Goal: Use online tool/utility: Utilize a website feature to perform a specific function

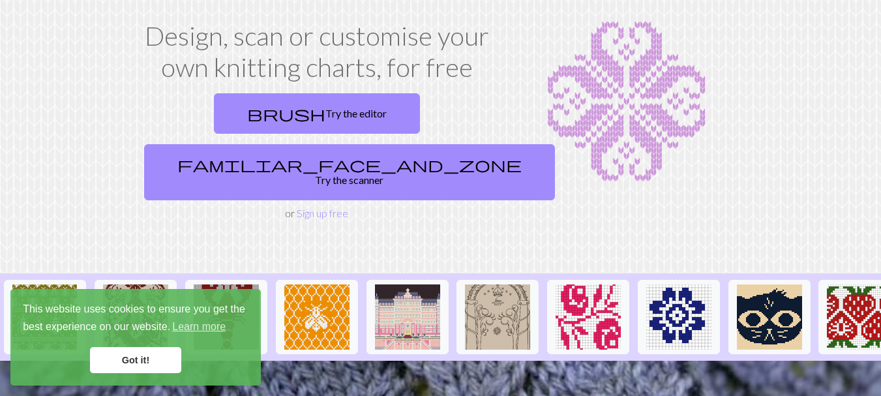
scroll to position [65, 0]
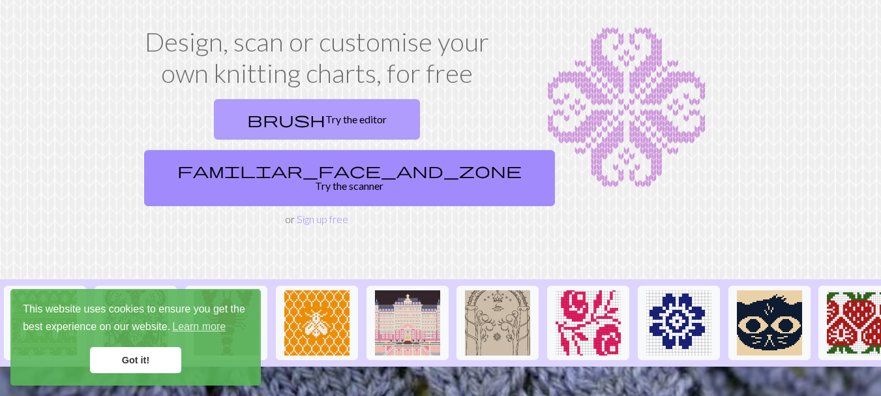
click at [267, 121] on link "brush Try the editor" at bounding box center [317, 119] width 206 height 40
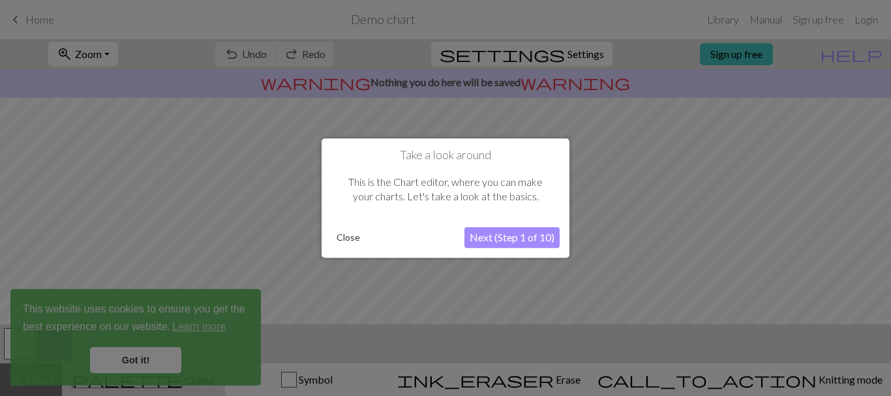
click at [521, 235] on button "Next (Step 1 of 10)" at bounding box center [511, 237] width 95 height 21
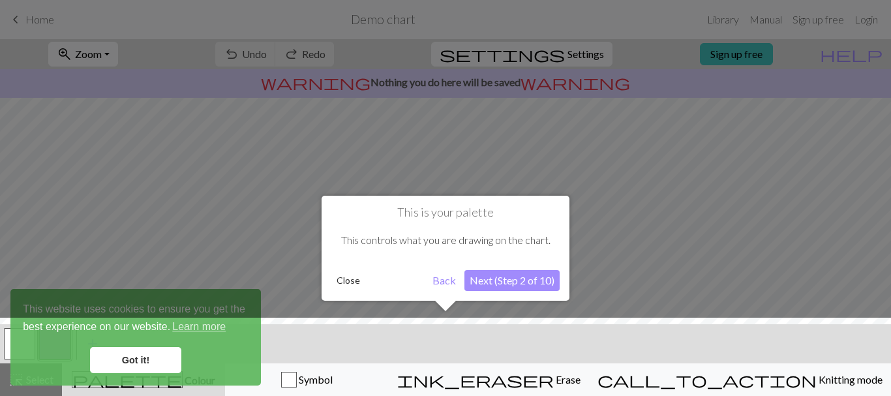
click at [484, 285] on button "Next (Step 2 of 10)" at bounding box center [511, 280] width 95 height 21
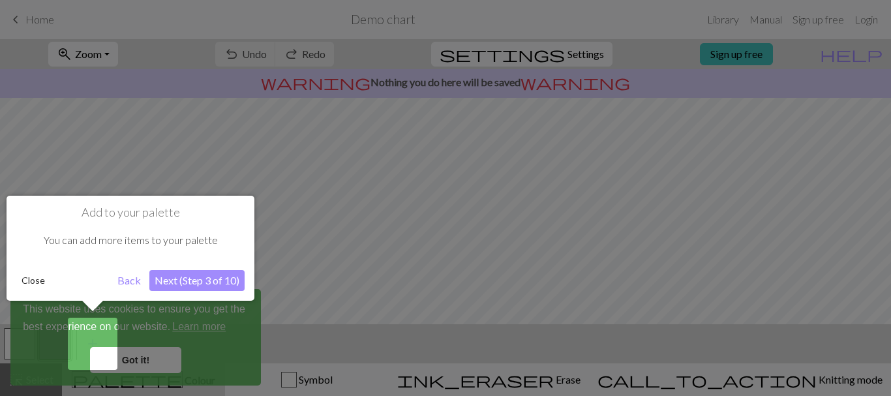
click at [209, 281] on button "Next (Step 3 of 10)" at bounding box center [196, 280] width 95 height 21
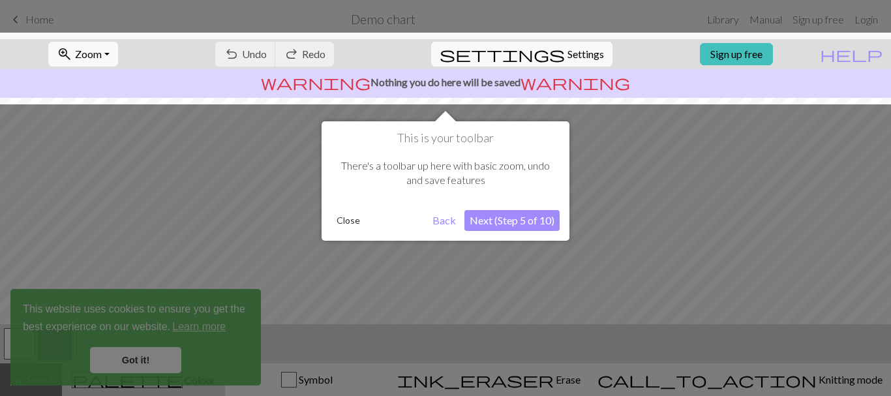
click at [547, 226] on button "Next (Step 5 of 10)" at bounding box center [511, 220] width 95 height 21
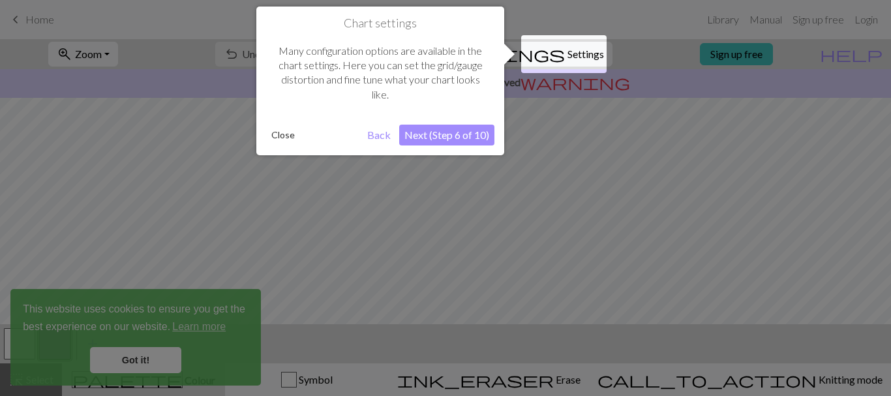
click at [487, 140] on button "Next (Step 6 of 10)" at bounding box center [446, 135] width 95 height 21
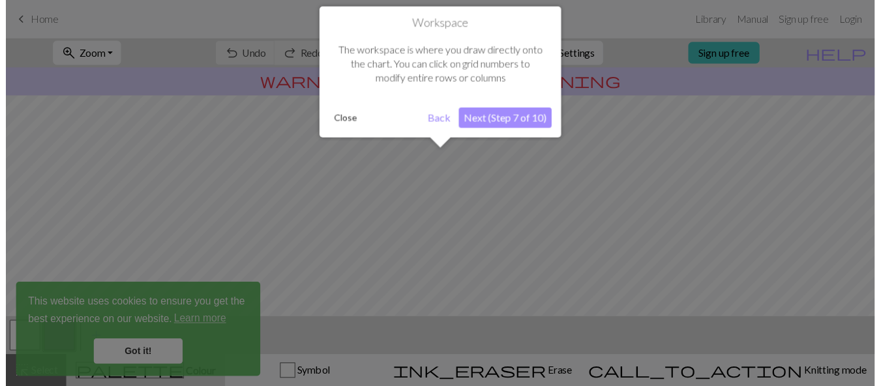
scroll to position [78, 0]
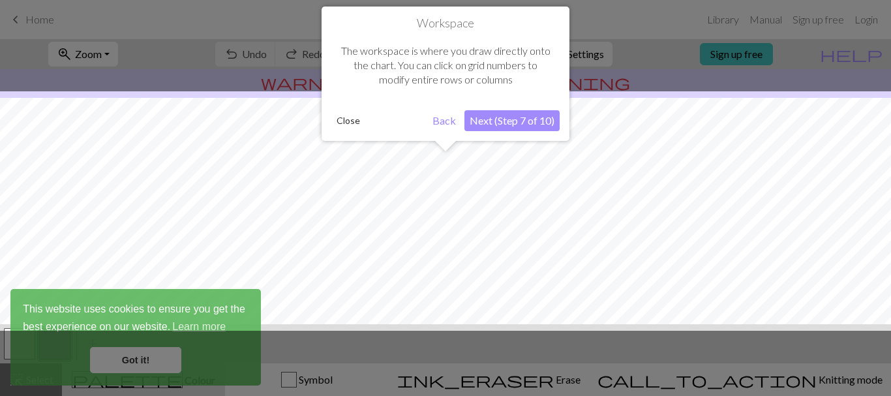
click at [515, 126] on button "Next (Step 7 of 10)" at bounding box center [511, 120] width 95 height 21
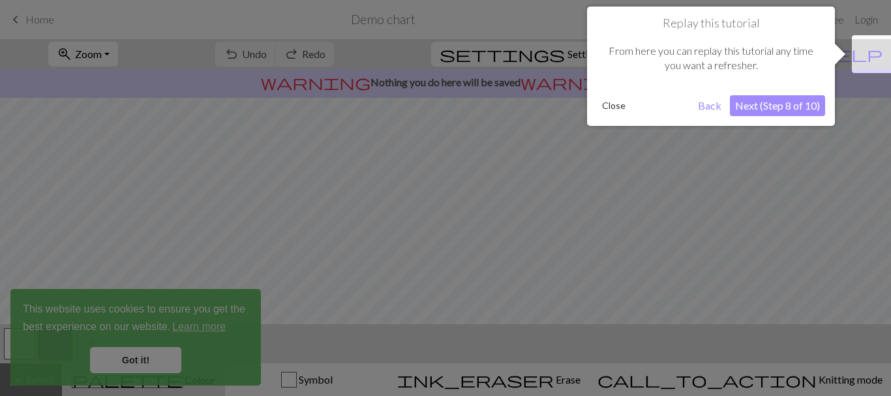
click at [618, 109] on button "Close" at bounding box center [614, 106] width 34 height 20
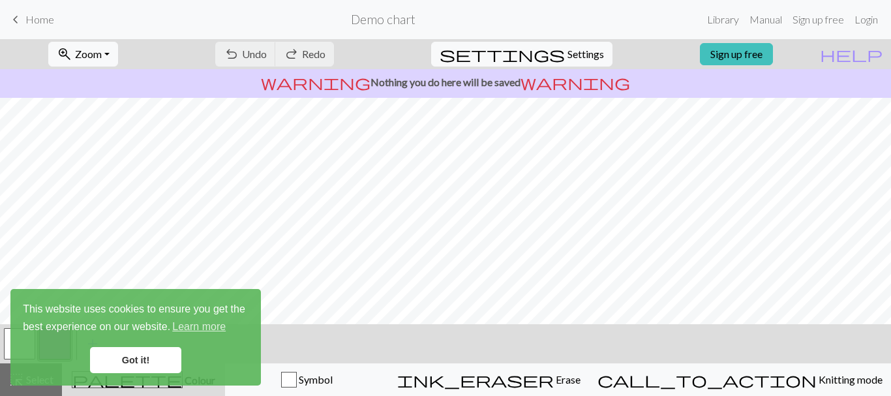
click at [17, 18] on span "keyboard_arrow_left" at bounding box center [16, 19] width 16 height 18
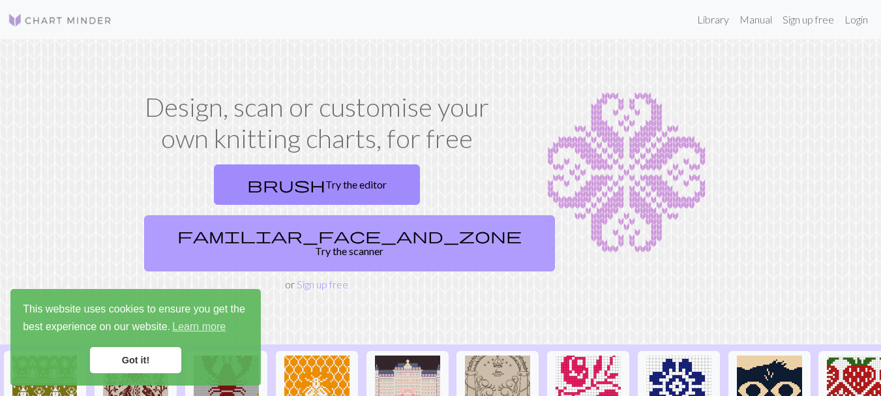
click at [363, 226] on span "familiar_face_and_zone" at bounding box center [349, 235] width 344 height 18
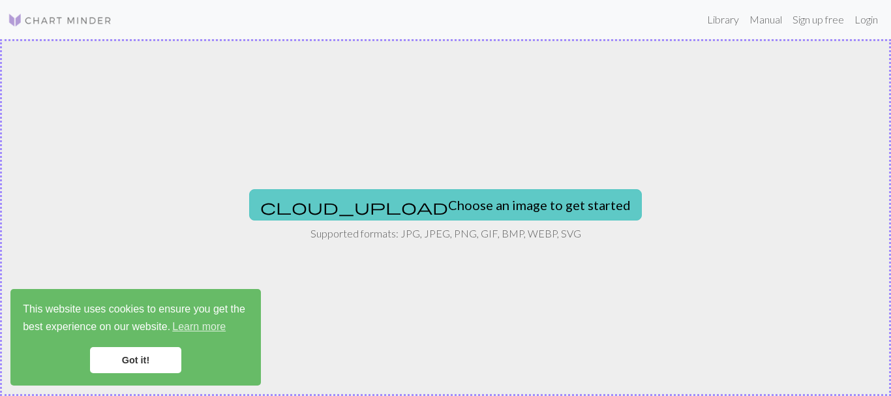
click at [399, 194] on button "cloud_upload Choose an image to get started" at bounding box center [445, 204] width 393 height 31
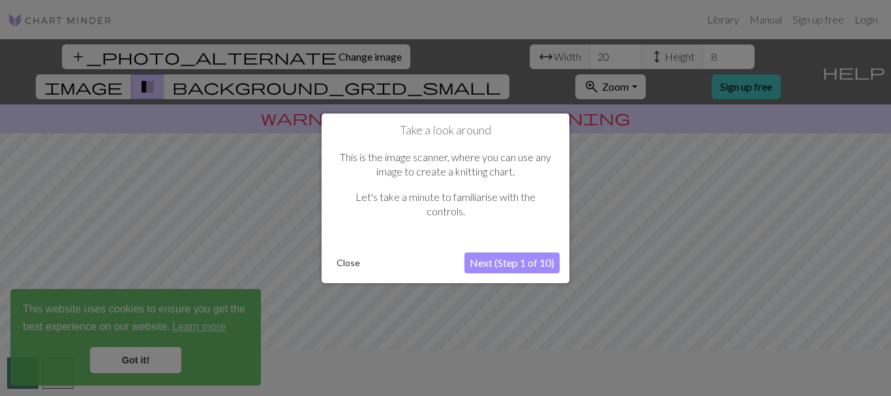
click at [547, 262] on button "Next (Step 1 of 10)" at bounding box center [511, 262] width 95 height 21
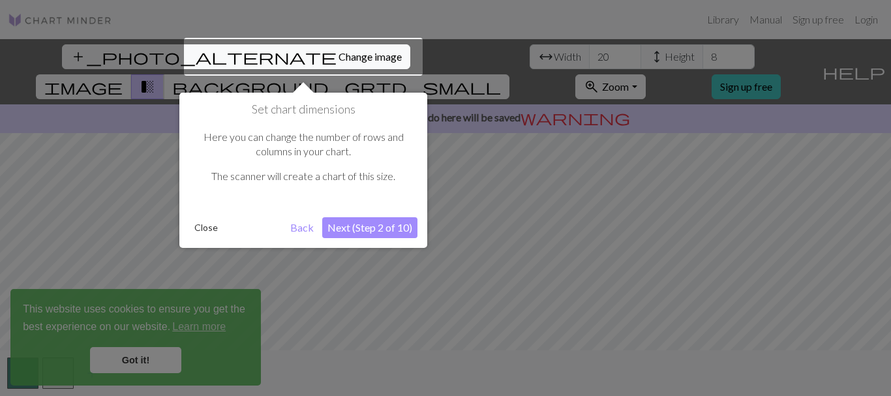
click at [342, 225] on button "Next (Step 2 of 10)" at bounding box center [369, 227] width 95 height 21
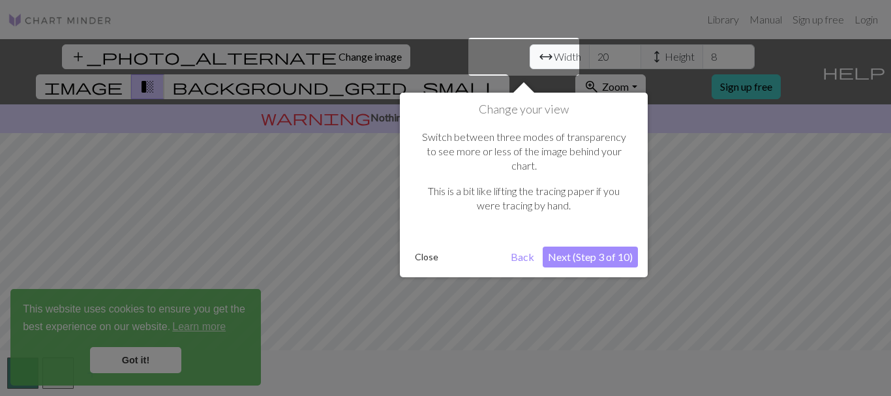
click at [591, 247] on button "Next (Step 3 of 10)" at bounding box center [590, 257] width 95 height 21
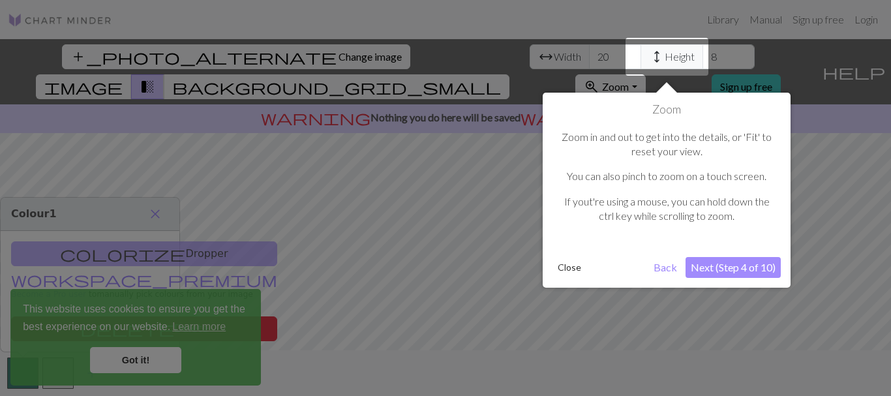
click at [688, 269] on button "Next (Step 4 of 10)" at bounding box center [733, 267] width 95 height 21
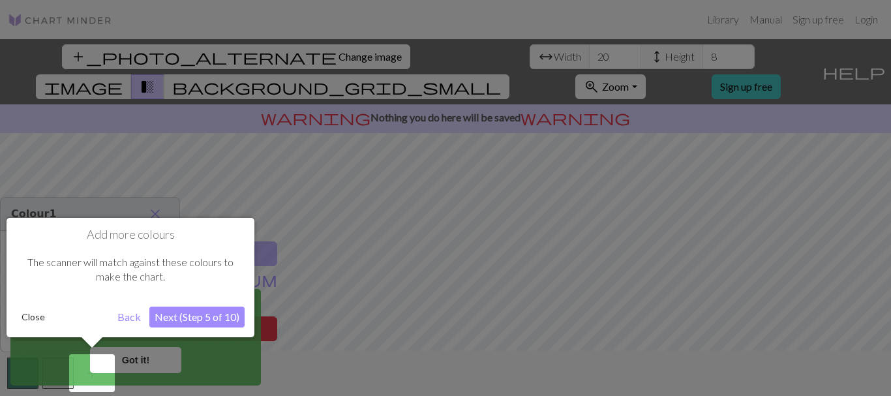
click at [183, 304] on div "Add more colours The scanner will match against these colours to make the chart…" at bounding box center [131, 277] width 248 height 119
click at [198, 314] on button "Next (Step 5 of 10)" at bounding box center [196, 317] width 95 height 21
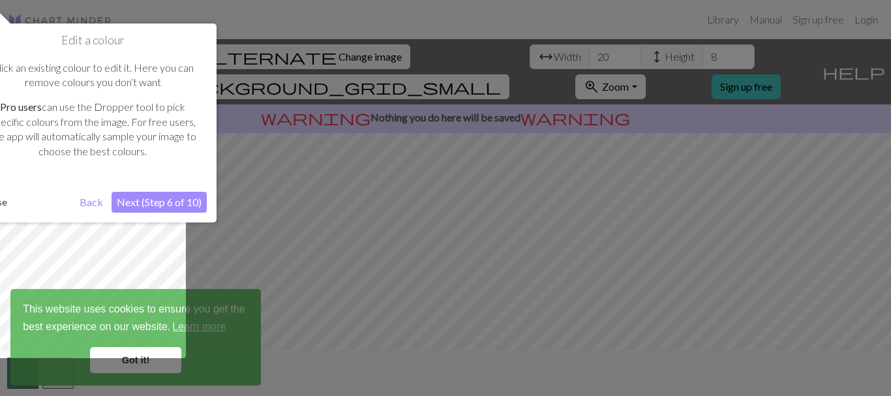
click at [181, 197] on button "Next (Step 6 of 10)" at bounding box center [159, 202] width 95 height 21
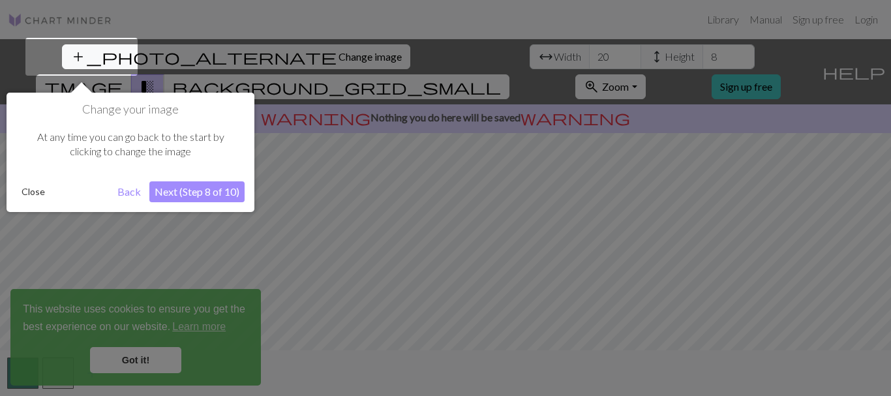
click at [187, 192] on button "Next (Step 8 of 10)" at bounding box center [196, 191] width 95 height 21
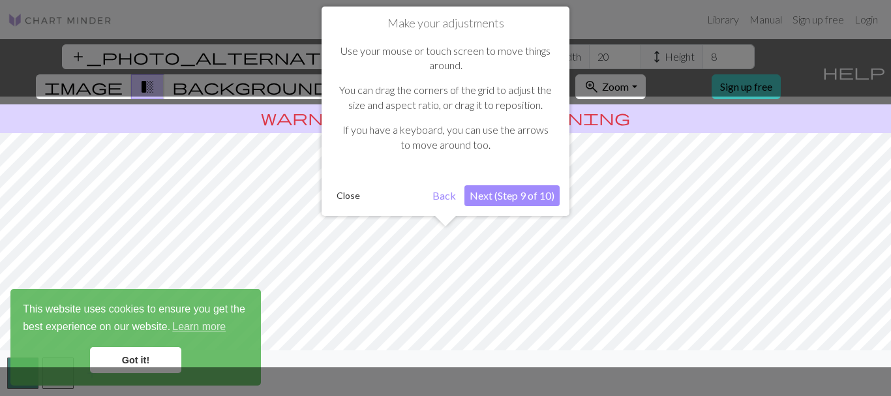
click at [500, 194] on button "Next (Step 9 of 10)" at bounding box center [511, 195] width 95 height 21
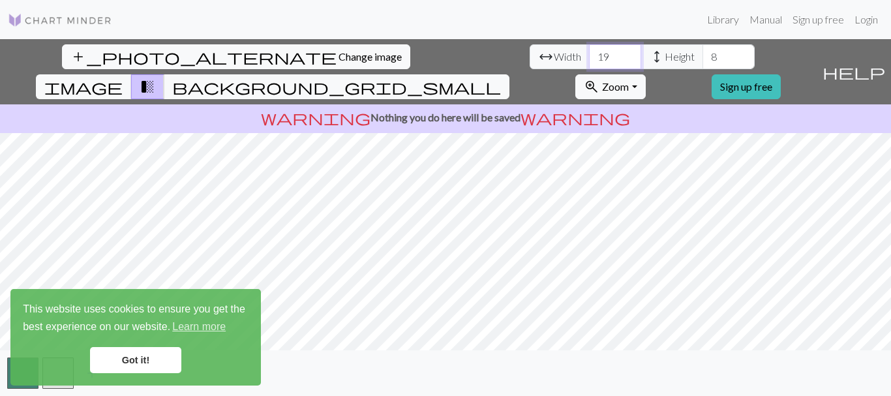
click at [589, 62] on input "19" at bounding box center [615, 56] width 52 height 25
click at [589, 51] on input "20" at bounding box center [615, 56] width 52 height 25
click at [589, 51] on input "21" at bounding box center [615, 56] width 52 height 25
click at [589, 51] on input "22" at bounding box center [615, 56] width 52 height 25
click at [589, 51] on input "23" at bounding box center [615, 56] width 52 height 25
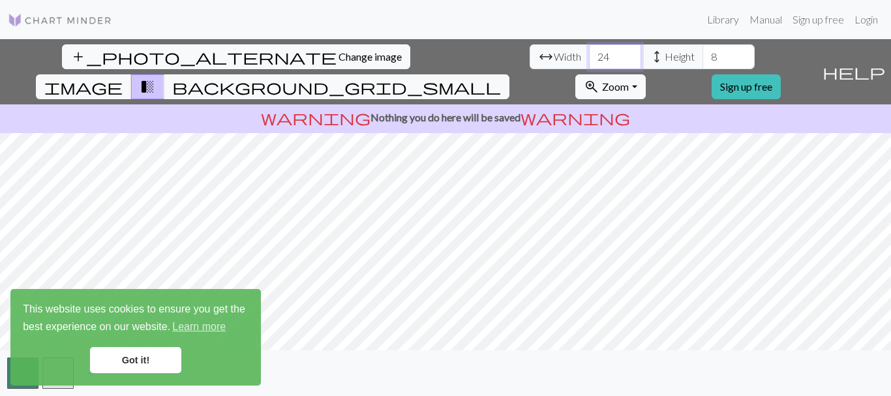
click at [589, 51] on input "24" at bounding box center [615, 56] width 52 height 25
click at [589, 51] on input "25" at bounding box center [615, 56] width 52 height 25
click at [589, 51] on input "26" at bounding box center [615, 56] width 52 height 25
click at [589, 51] on input "27" at bounding box center [615, 56] width 52 height 25
click at [589, 57] on input "27" at bounding box center [615, 56] width 52 height 25
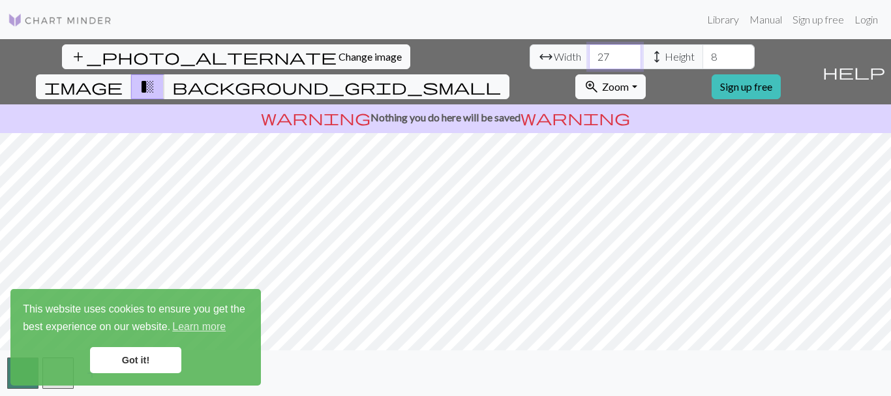
click at [589, 57] on input "27" at bounding box center [615, 56] width 52 height 25
drag, startPoint x: 273, startPoint y: 59, endPoint x: 260, endPoint y: 57, distance: 13.2
click at [589, 57] on input "27" at bounding box center [615, 56] width 52 height 25
type input "7"
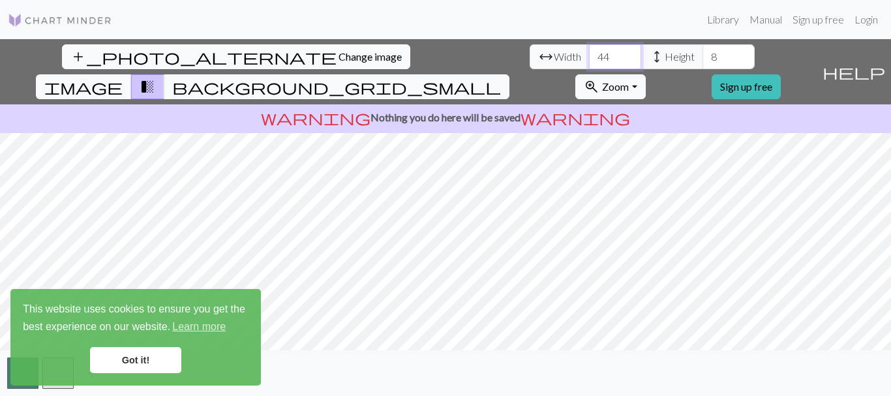
type input "44"
click at [702, 52] on input "8" at bounding box center [728, 56] width 52 height 25
type input "26"
click at [68, 61] on div "add_photo_alternate Change image arrow_range Width 44 height Height 26 image tr…" at bounding box center [445, 217] width 891 height 357
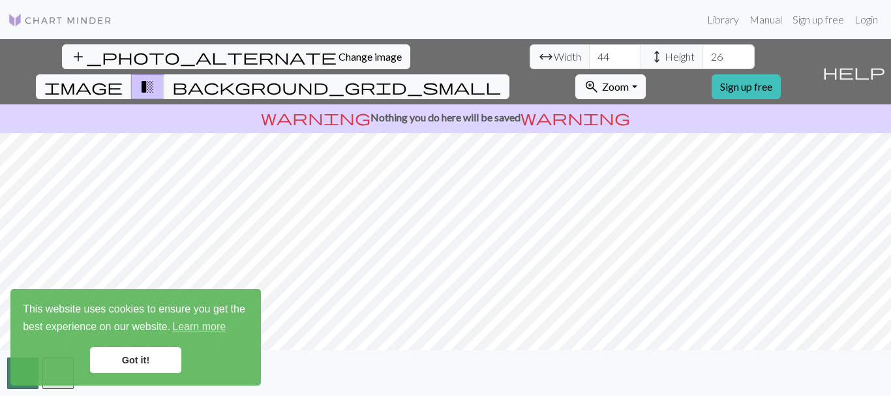
click at [758, 352] on div "add_photo_alternate Change image arrow_range Width 44 height Height 26 image tr…" at bounding box center [445, 217] width 891 height 357
click at [112, 363] on link "Got it!" at bounding box center [135, 360] width 91 height 26
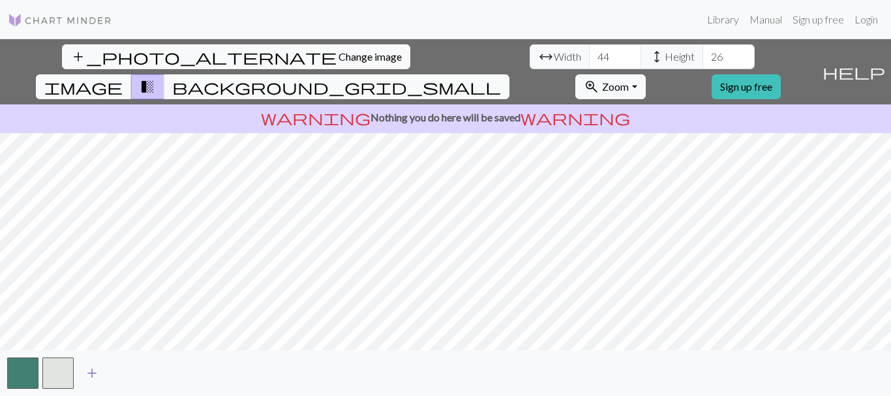
click at [94, 374] on span "add" at bounding box center [92, 373] width 16 height 18
click at [129, 378] on span "add" at bounding box center [127, 373] width 16 height 18
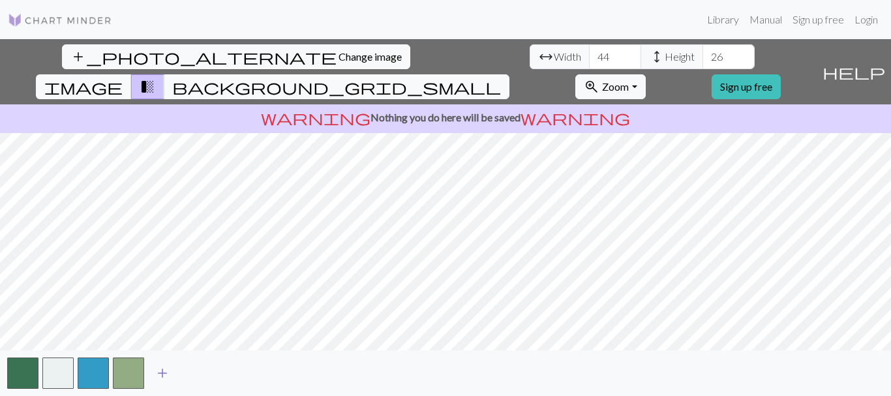
click at [161, 380] on span "add" at bounding box center [163, 373] width 16 height 18
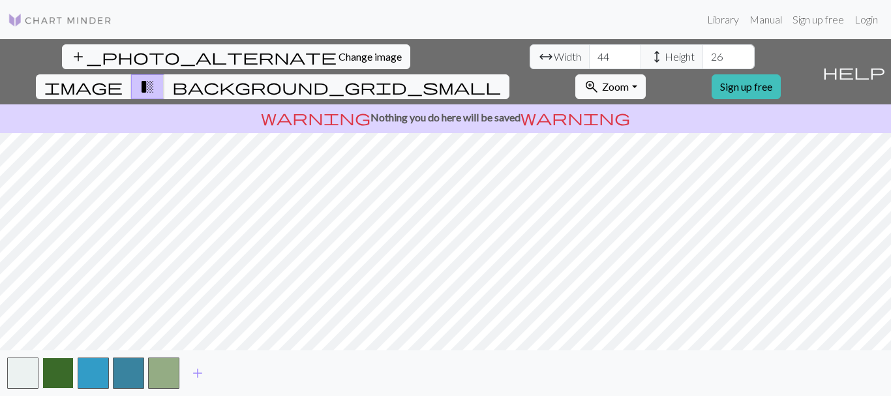
click at [59, 375] on button "button" at bounding box center [57, 372] width 31 height 31
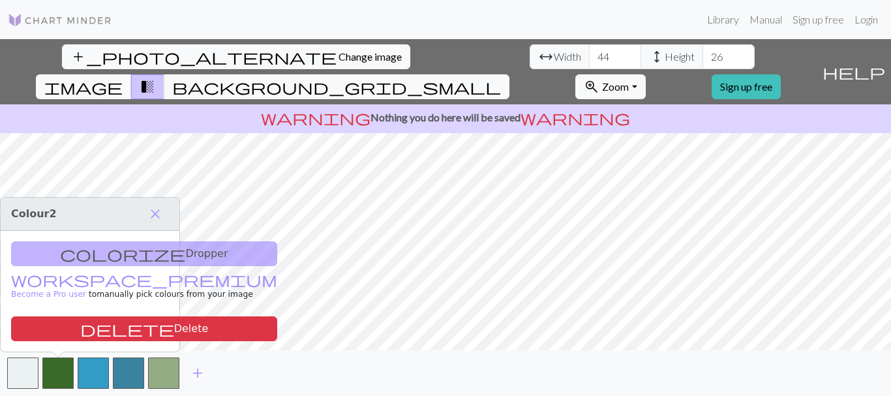
click at [121, 250] on div "colorize Dropper workspace_premium Become a Pro user to manually pick colours f…" at bounding box center [90, 291] width 179 height 121
click at [72, 256] on div "colorize Dropper workspace_premium Become a Pro user to manually pick colours f…" at bounding box center [90, 291] width 179 height 121
click at [157, 217] on span "close" at bounding box center [155, 214] width 16 height 18
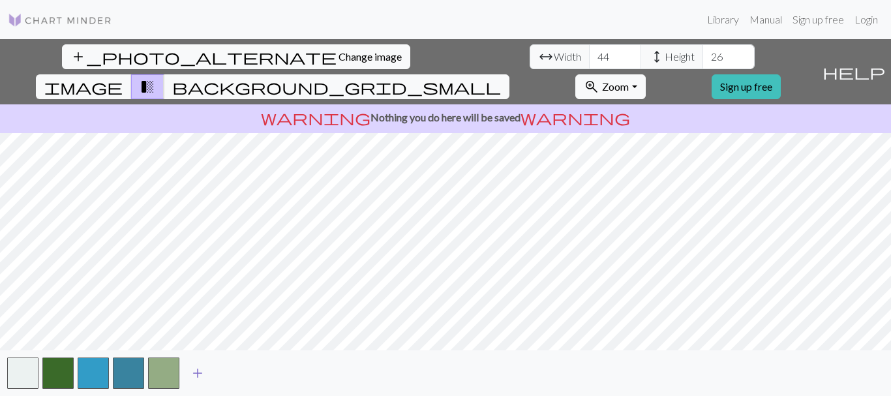
click at [196, 375] on span "add" at bounding box center [198, 373] width 16 height 18
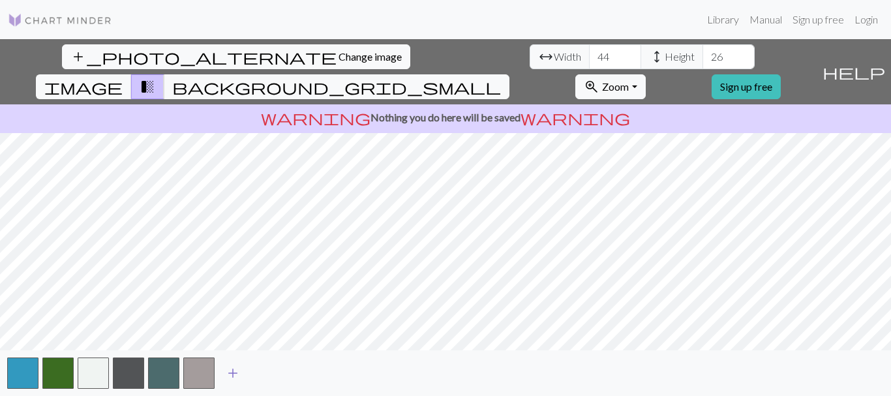
click at [222, 370] on button "add" at bounding box center [233, 373] width 33 height 25
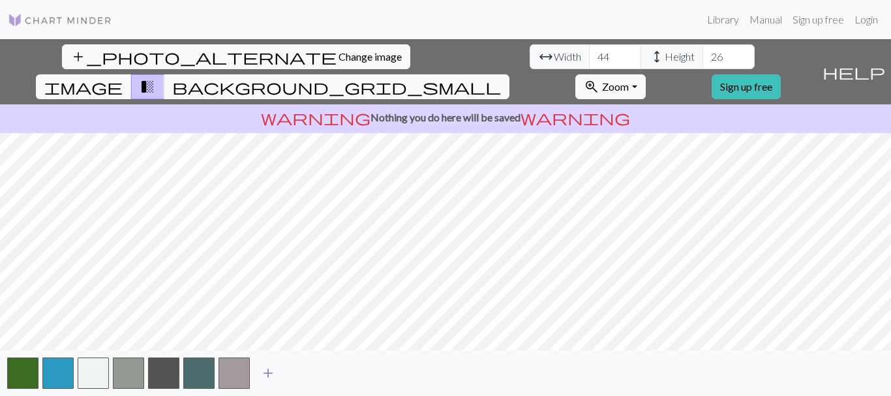
click at [265, 371] on span "add" at bounding box center [268, 373] width 16 height 18
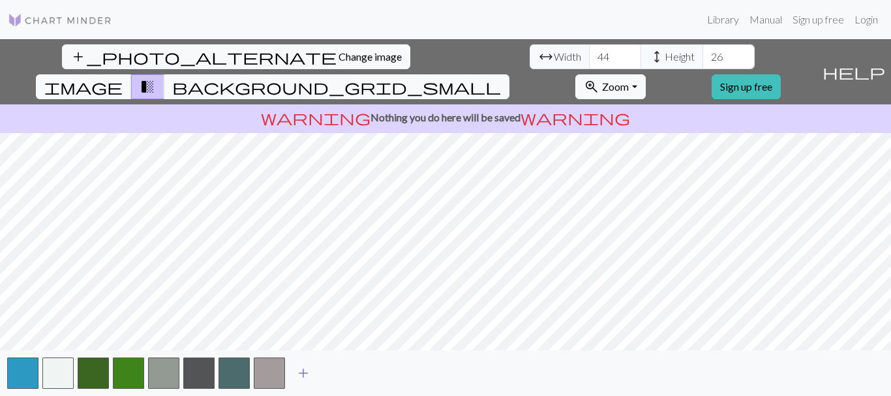
click at [309, 374] on span "add" at bounding box center [303, 373] width 16 height 18
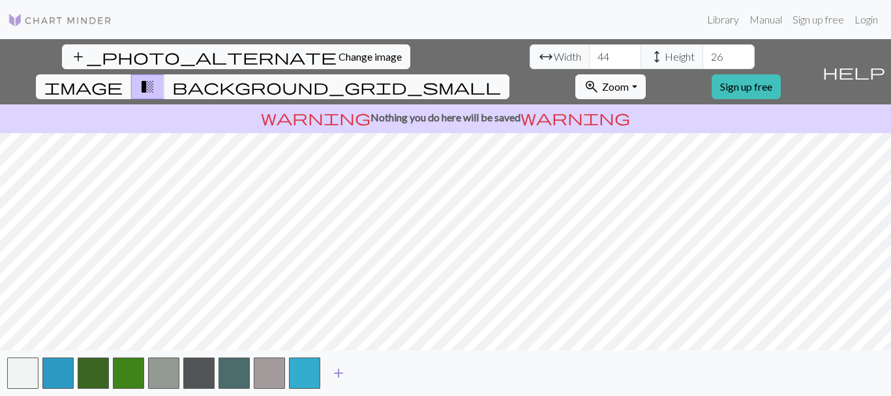
click at [344, 375] on span "add" at bounding box center [339, 373] width 16 height 18
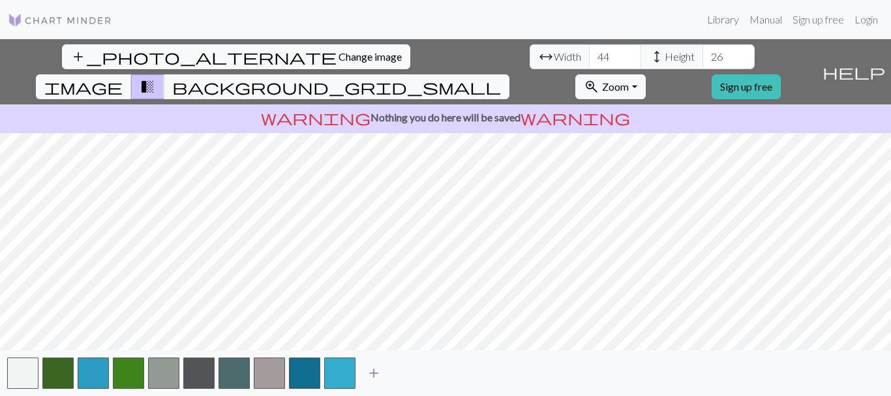
click at [371, 371] on span "add" at bounding box center [374, 373] width 16 height 18
click at [412, 378] on span "add" at bounding box center [409, 373] width 16 height 18
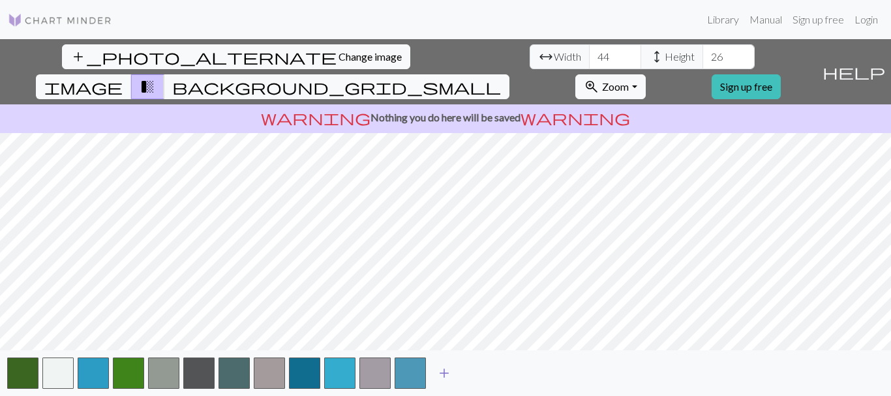
click at [440, 378] on span "add" at bounding box center [444, 373] width 16 height 18
click at [475, 372] on span "add" at bounding box center [480, 373] width 16 height 18
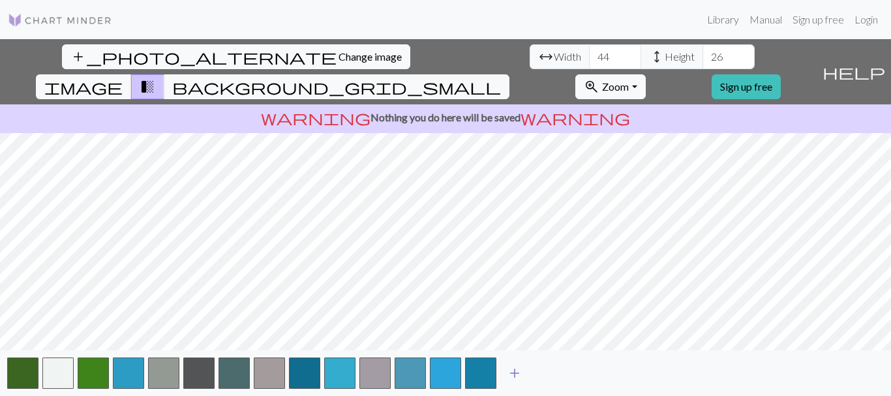
click at [522, 377] on button "add" at bounding box center [514, 373] width 33 height 25
click at [553, 378] on span "add" at bounding box center [550, 373] width 16 height 18
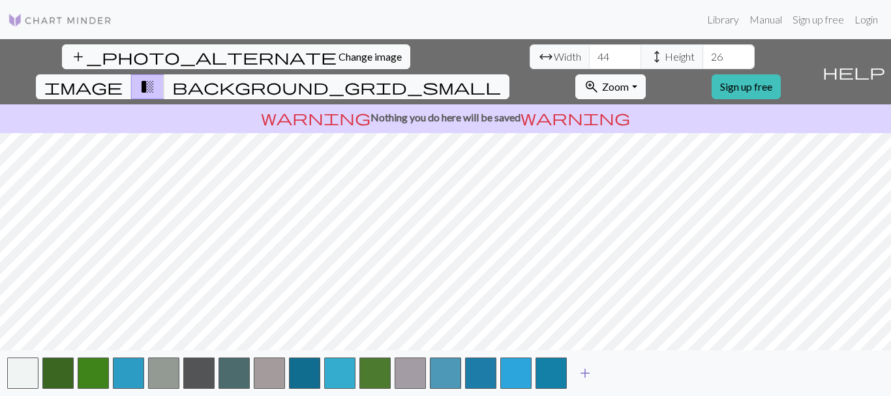
click at [591, 374] on span "add" at bounding box center [585, 373] width 16 height 18
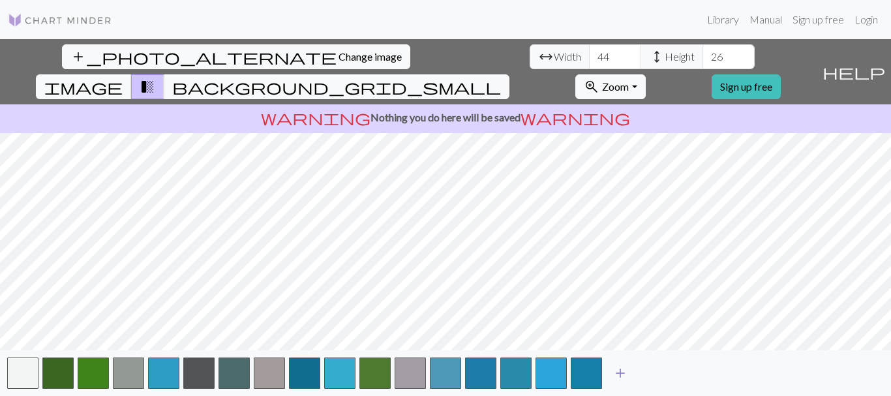
click at [626, 372] on span "add" at bounding box center [620, 373] width 16 height 18
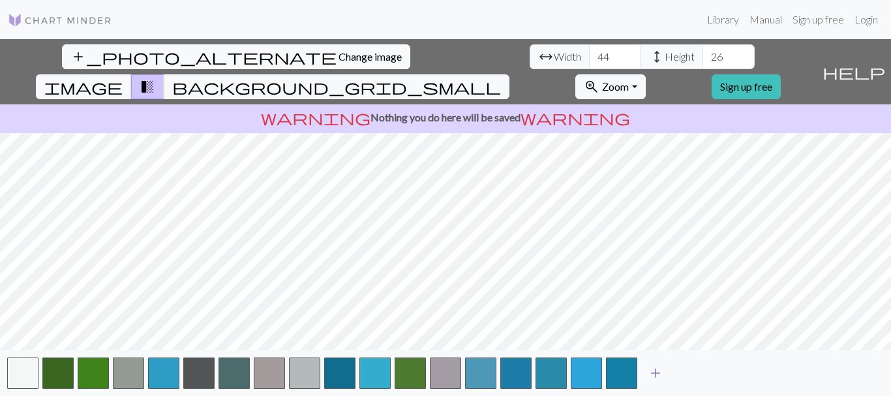
click at [650, 375] on span "add" at bounding box center [656, 373] width 16 height 18
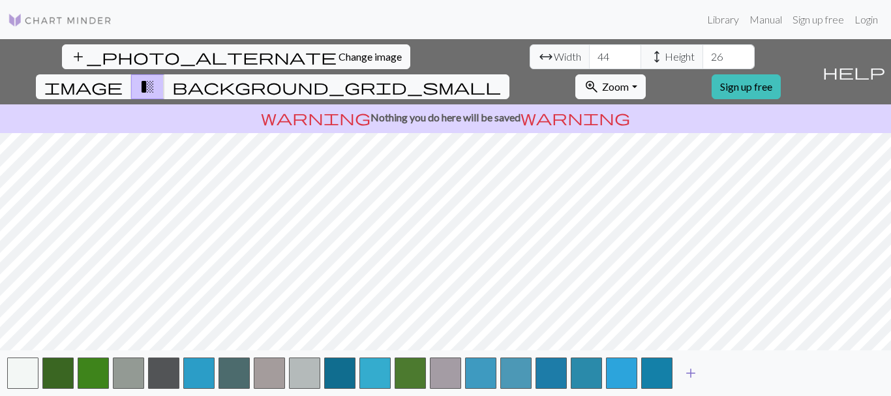
click at [687, 372] on span "add" at bounding box center [691, 373] width 16 height 18
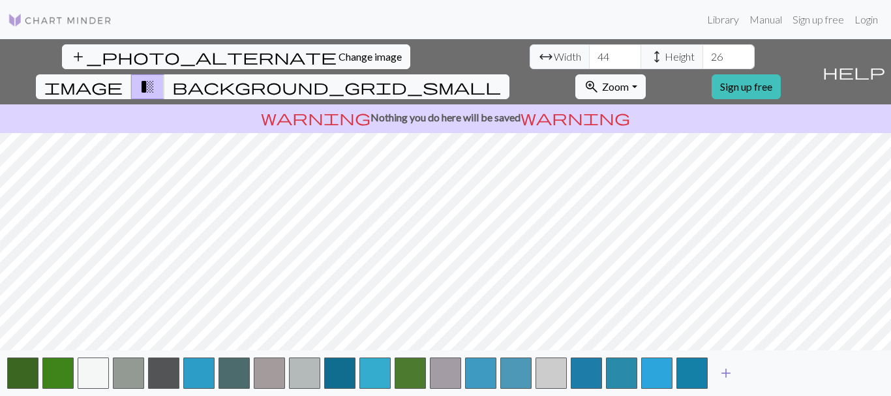
click at [731, 366] on span "add" at bounding box center [726, 373] width 16 height 18
click at [758, 368] on span "add" at bounding box center [761, 373] width 16 height 18
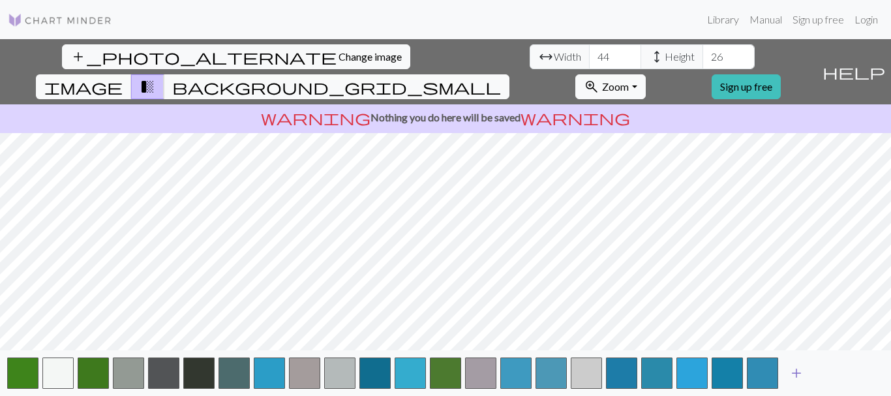
click at [797, 369] on span "add" at bounding box center [797, 373] width 16 height 18
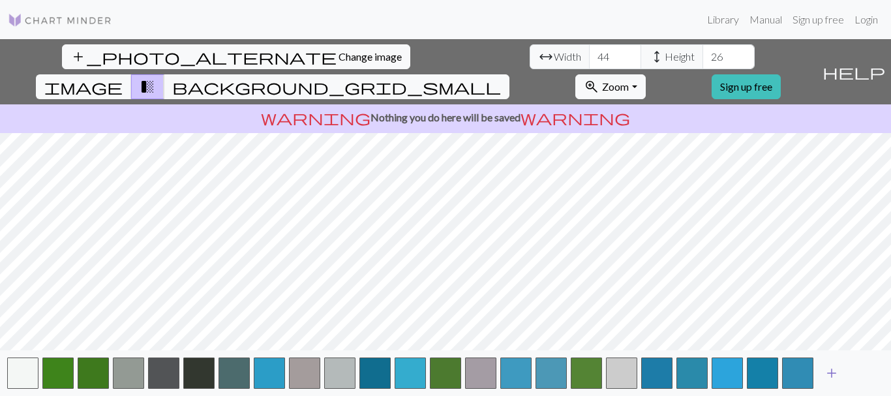
click at [823, 370] on button "add" at bounding box center [831, 373] width 33 height 25
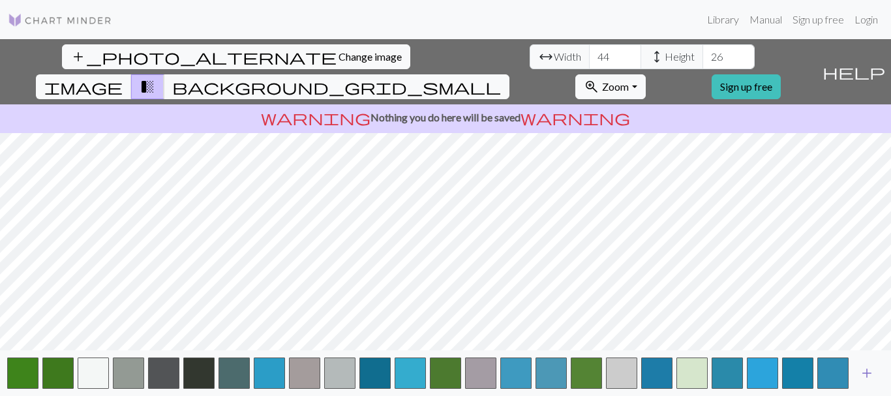
click at [868, 371] on span "add" at bounding box center [867, 373] width 16 height 18
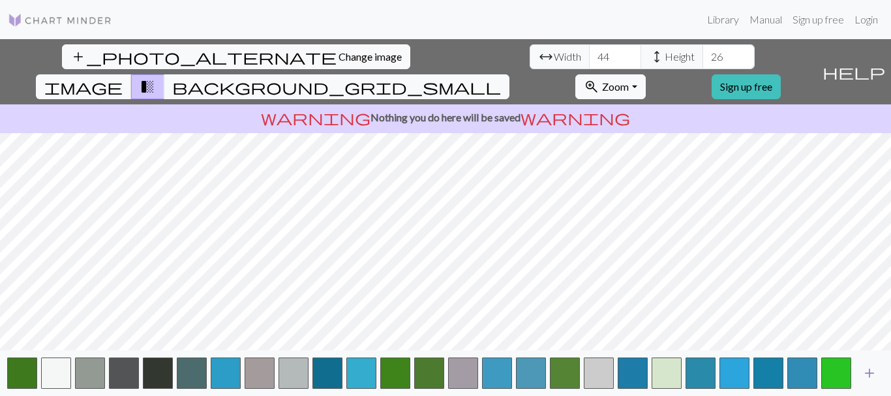
click at [873, 372] on span "add" at bounding box center [870, 373] width 16 height 18
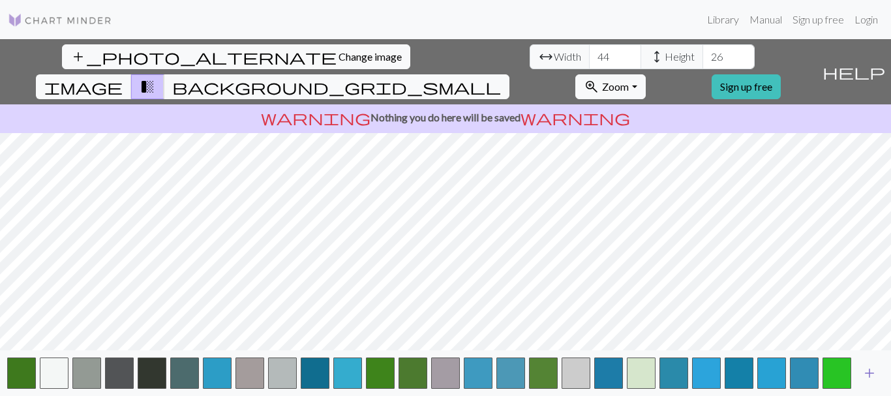
click at [873, 372] on span "add" at bounding box center [870, 373] width 16 height 18
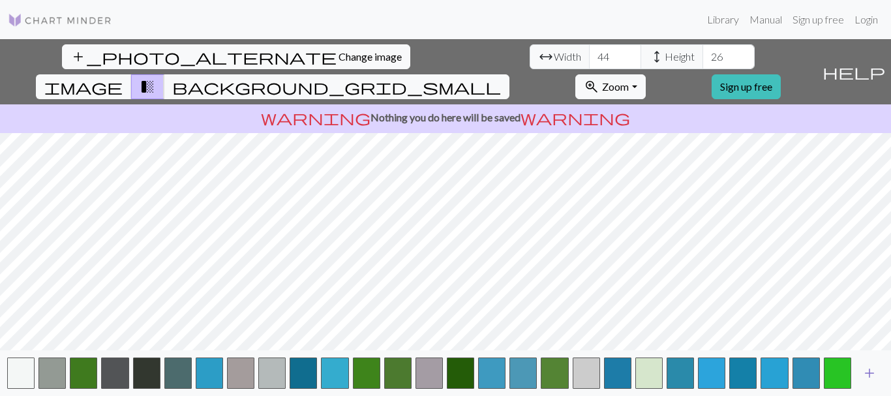
click at [873, 372] on span "add" at bounding box center [870, 373] width 16 height 18
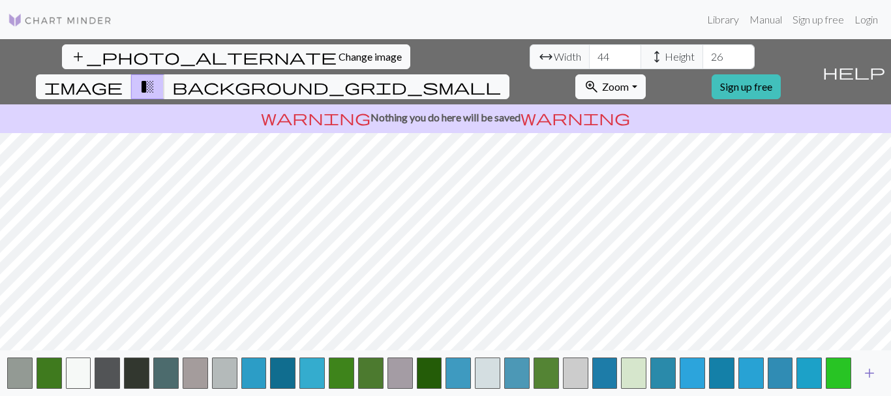
click at [873, 372] on span "add" at bounding box center [870, 373] width 16 height 18
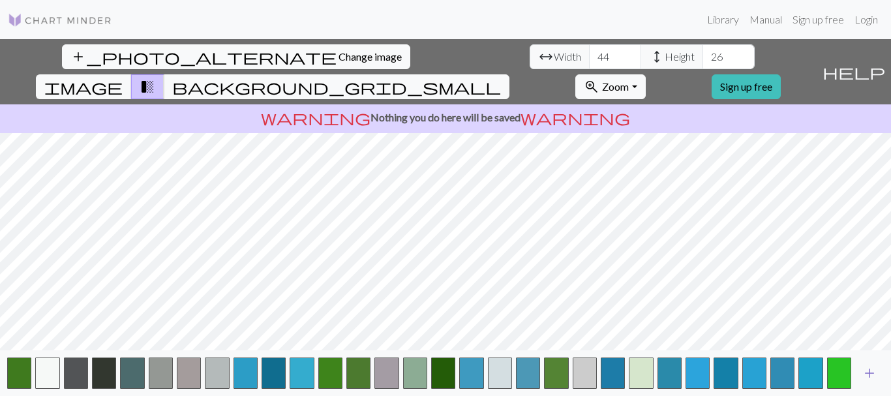
click at [873, 372] on span "add" at bounding box center [870, 373] width 16 height 18
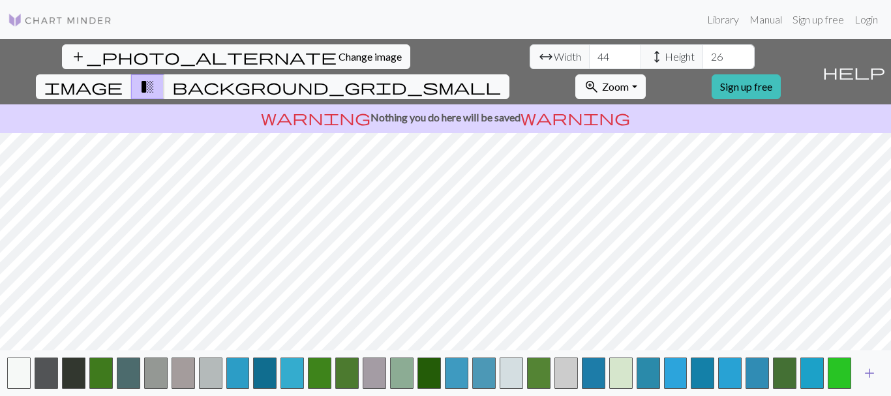
click at [873, 372] on span "add" at bounding box center [870, 373] width 16 height 18
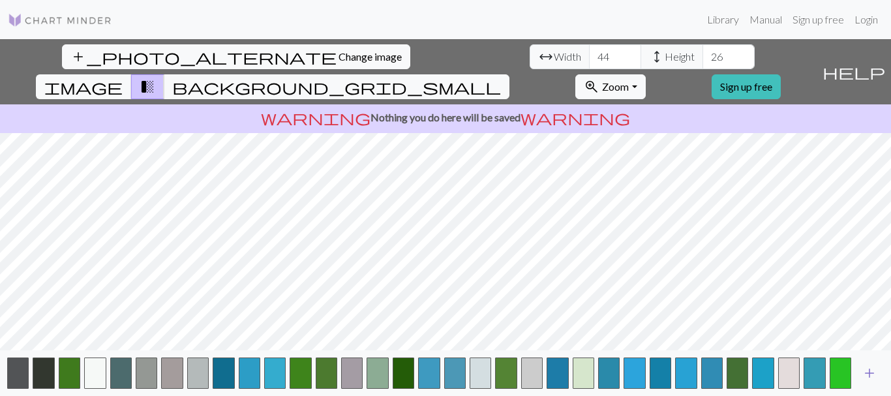
click at [873, 372] on span "add" at bounding box center [870, 373] width 16 height 18
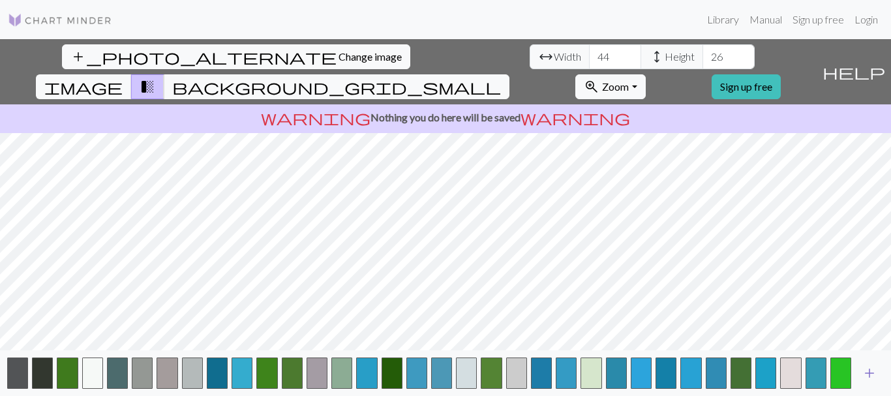
click at [873, 372] on span "add" at bounding box center [870, 373] width 16 height 18
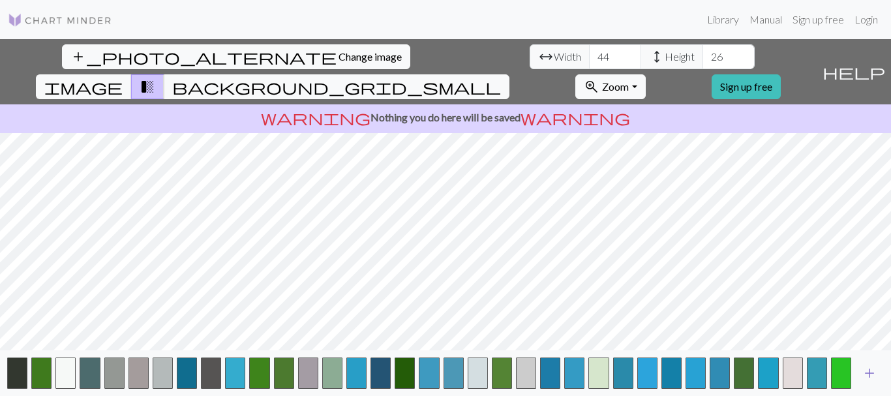
click at [873, 372] on span "add" at bounding box center [870, 373] width 16 height 18
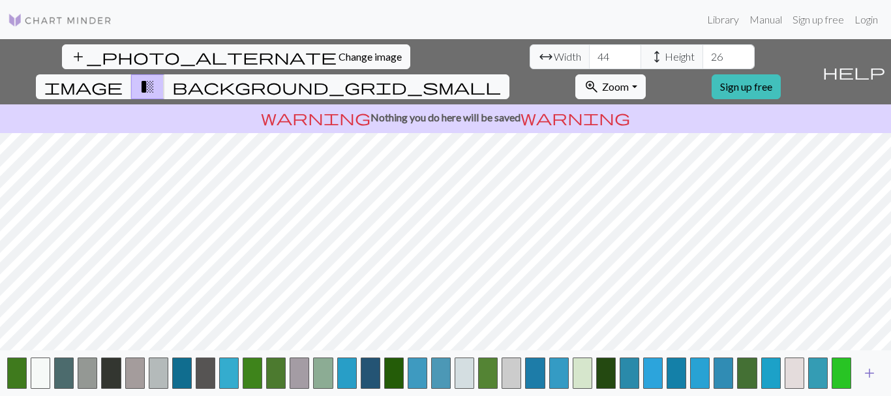
click at [873, 372] on span "add" at bounding box center [870, 373] width 16 height 18
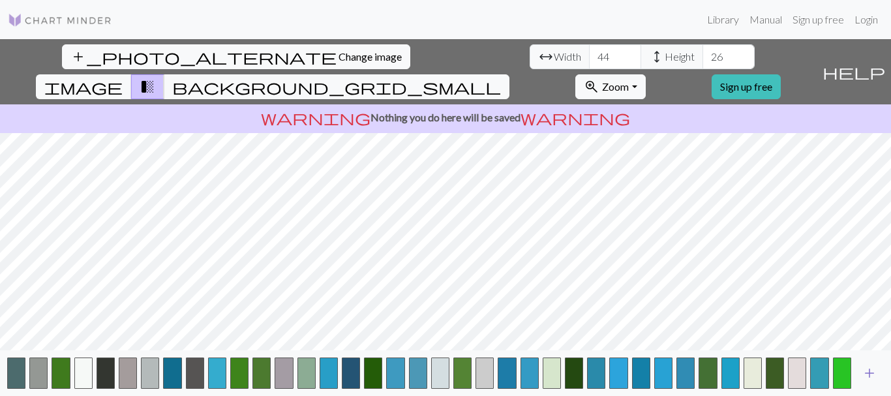
click at [873, 372] on span "add" at bounding box center [870, 373] width 16 height 18
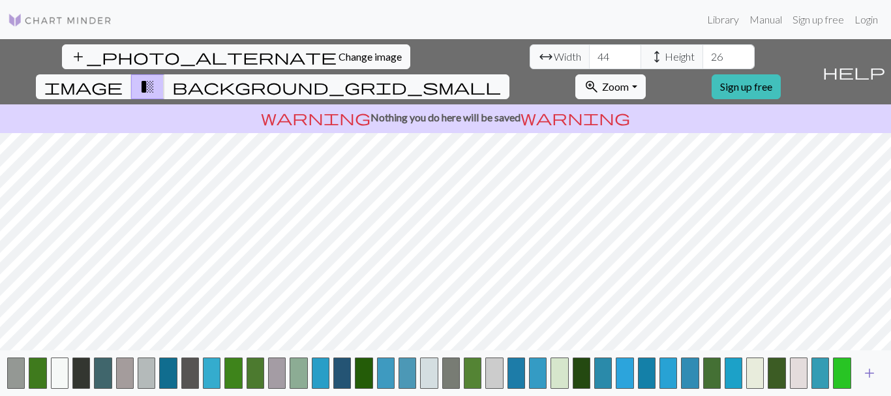
click at [873, 372] on span "add" at bounding box center [870, 373] width 16 height 18
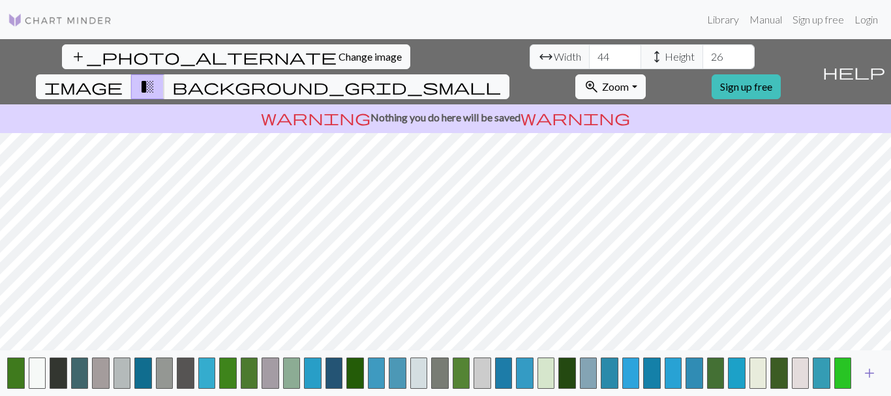
click at [873, 372] on span "add" at bounding box center [870, 373] width 16 height 18
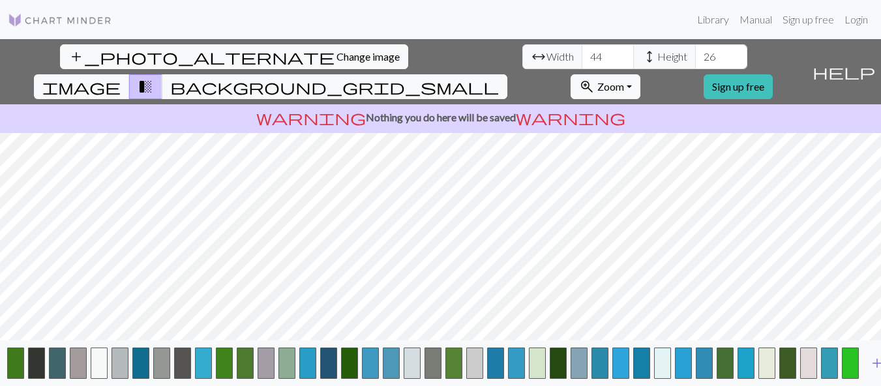
click at [873, 372] on span "add" at bounding box center [877, 363] width 16 height 18
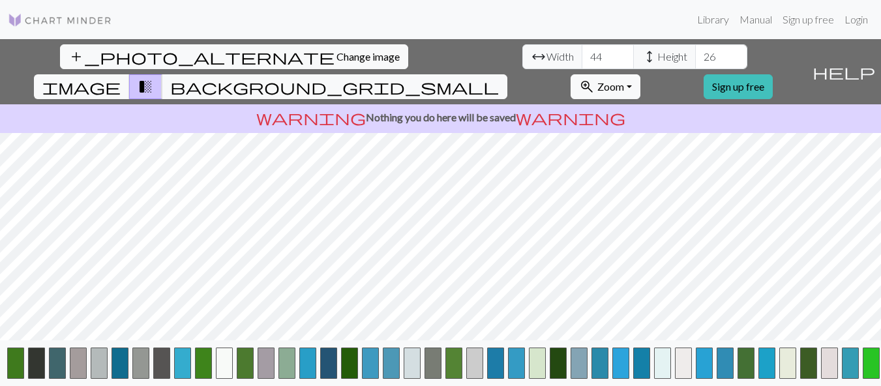
click at [873, 372] on button "button" at bounding box center [871, 363] width 17 height 31
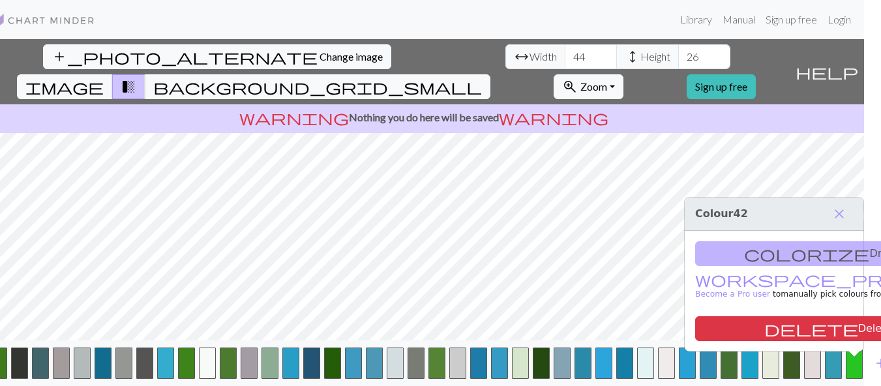
scroll to position [0, 33]
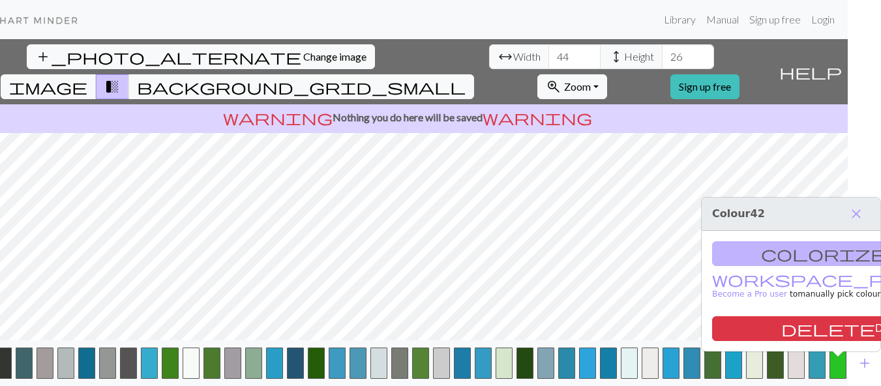
click at [848, 386] on html "This website uses cookies to ensure you get the best experience on our website.…" at bounding box center [407, 193] width 881 height 386
click at [869, 367] on span "add" at bounding box center [865, 363] width 16 height 18
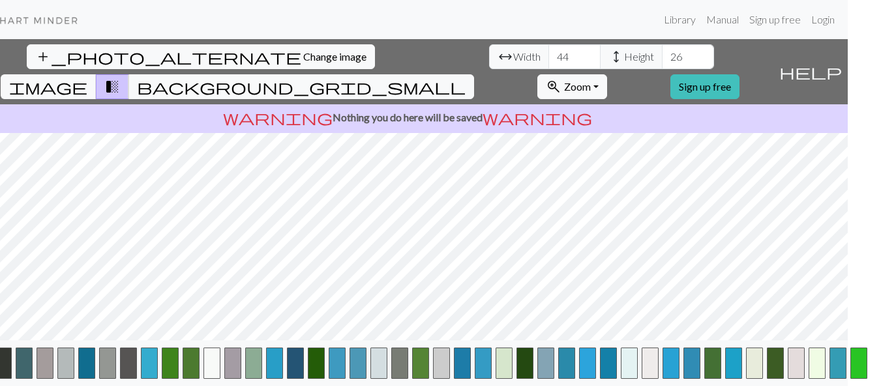
click at [869, 367] on button "add" at bounding box center [885, 363] width 33 height 25
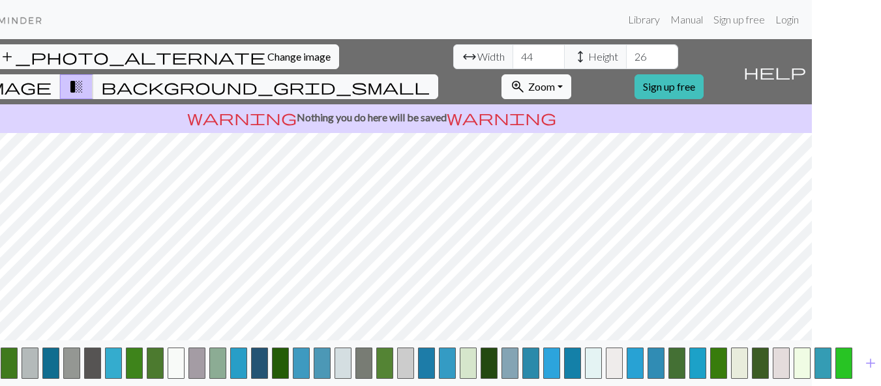
scroll to position [0, 75]
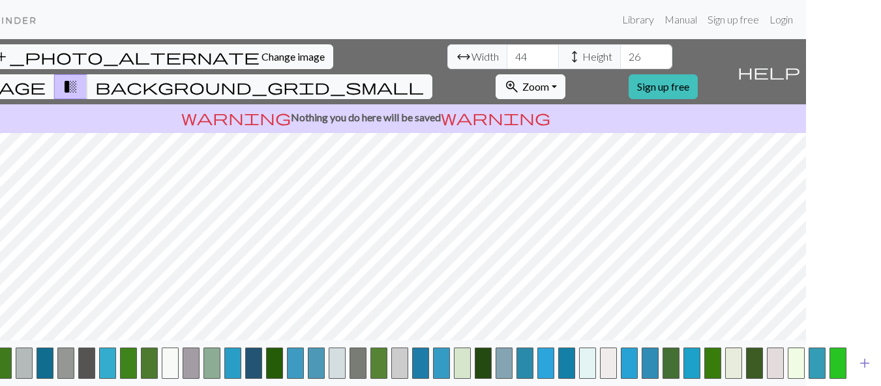
click at [867, 372] on span "add" at bounding box center [865, 363] width 16 height 18
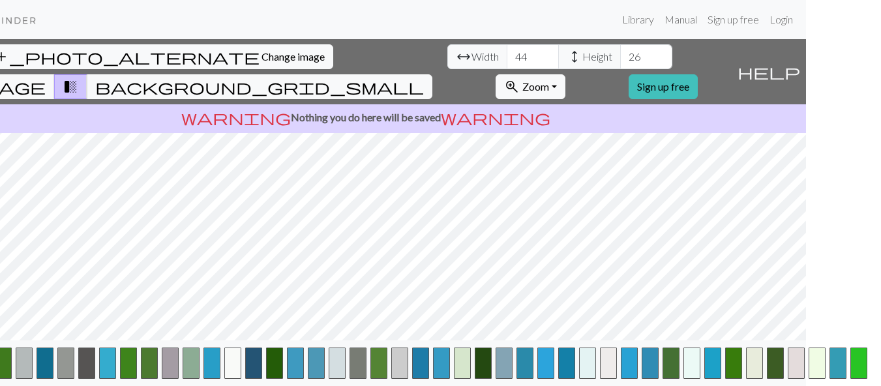
click at [806, 372] on html "This website uses cookies to ensure you get the best experience on our website.…" at bounding box center [365, 193] width 881 height 386
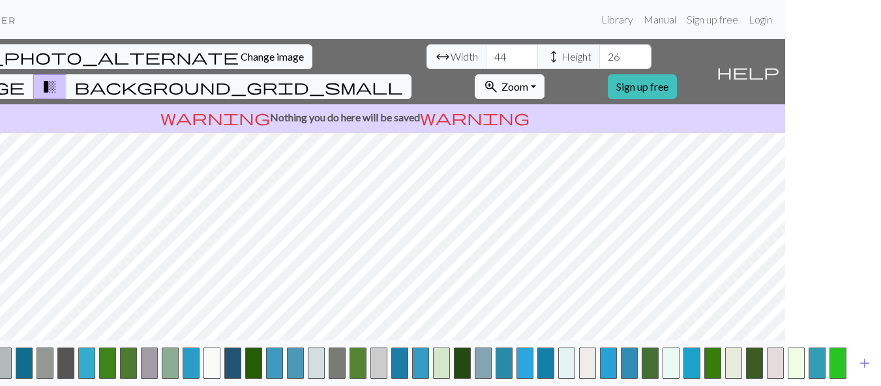
click at [867, 372] on span "add" at bounding box center [865, 363] width 16 height 18
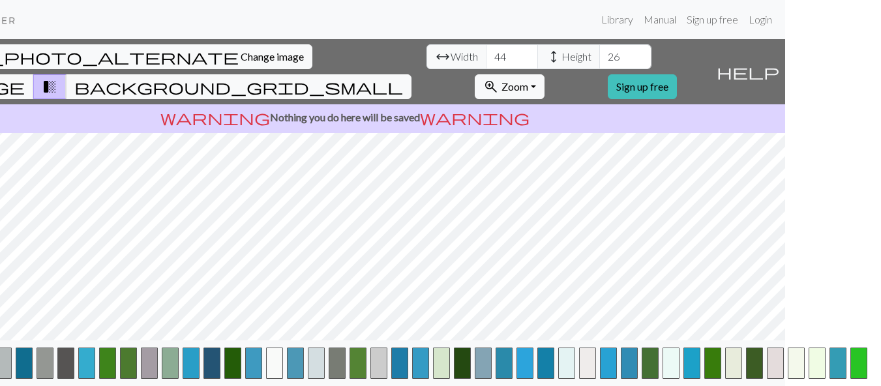
scroll to position [0, 117]
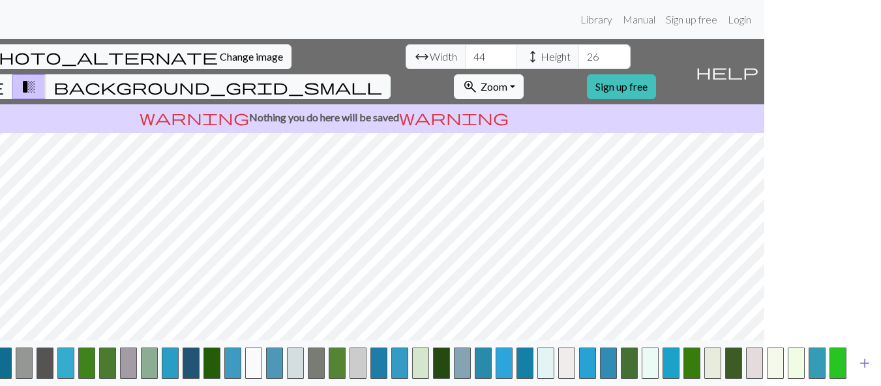
click at [866, 372] on span "add" at bounding box center [865, 363] width 16 height 18
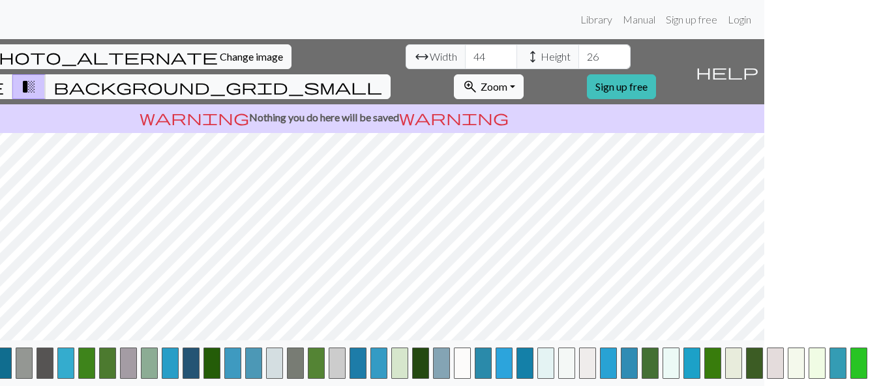
scroll to position [10, 138]
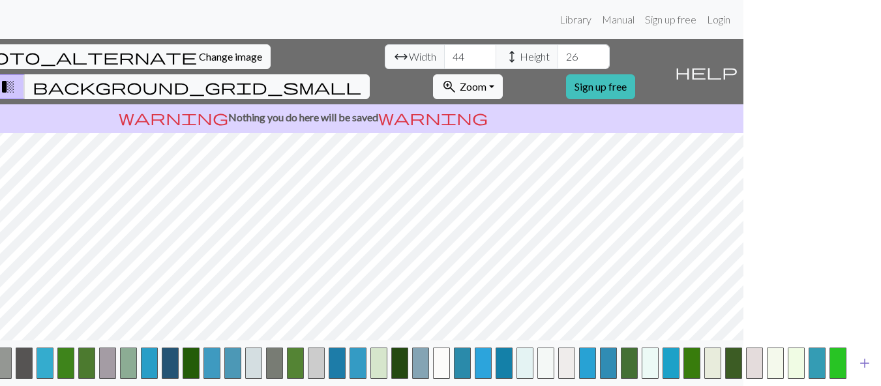
click at [866, 367] on span "add" at bounding box center [865, 363] width 16 height 18
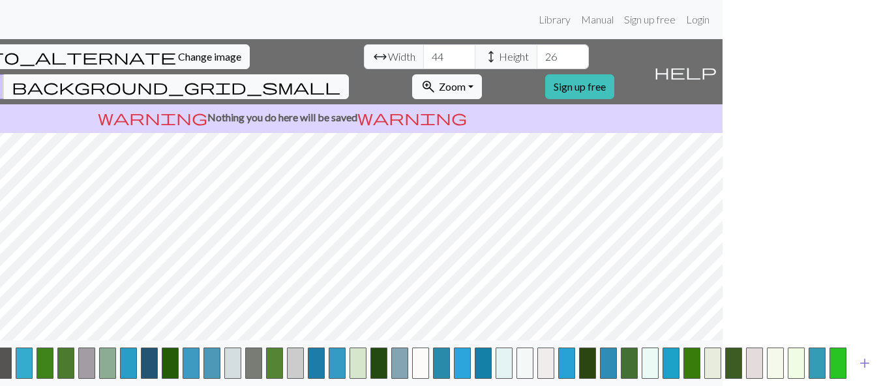
click at [866, 361] on span "add" at bounding box center [865, 363] width 16 height 18
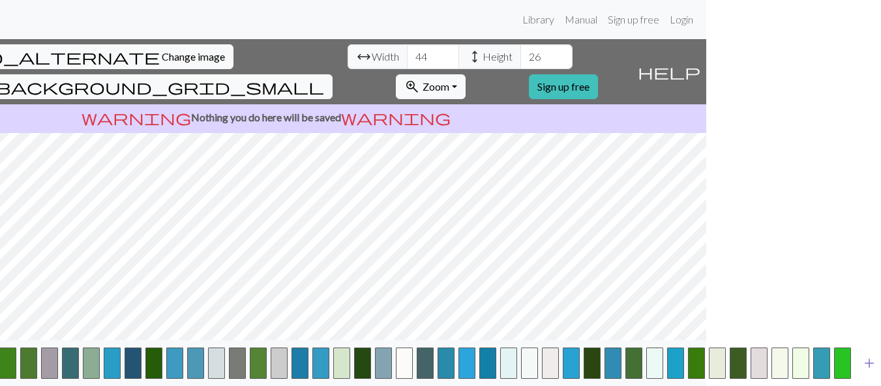
scroll to position [10, 179]
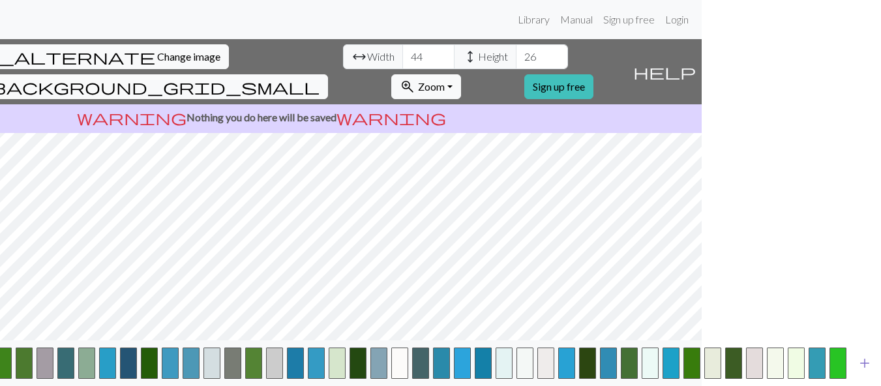
click at [857, 369] on span "add" at bounding box center [865, 363] width 16 height 18
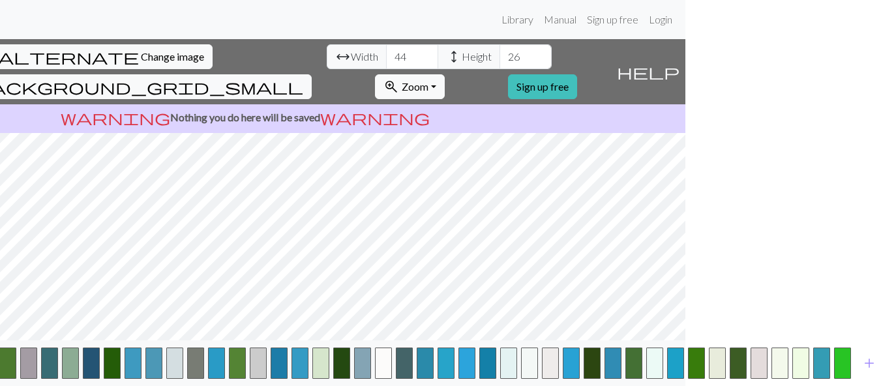
scroll to position [10, 200]
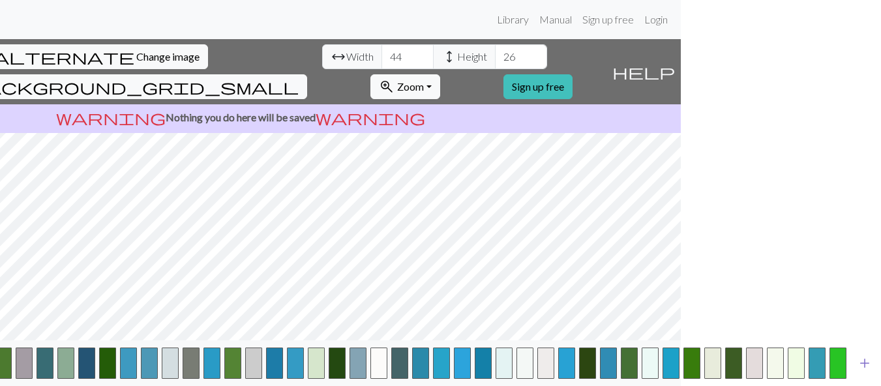
click at [868, 363] on span "add" at bounding box center [865, 363] width 16 height 18
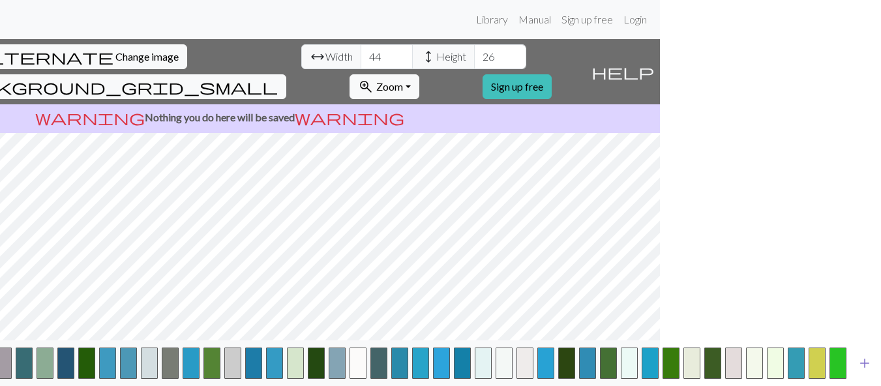
click at [864, 373] on button "add" at bounding box center [865, 363] width 33 height 25
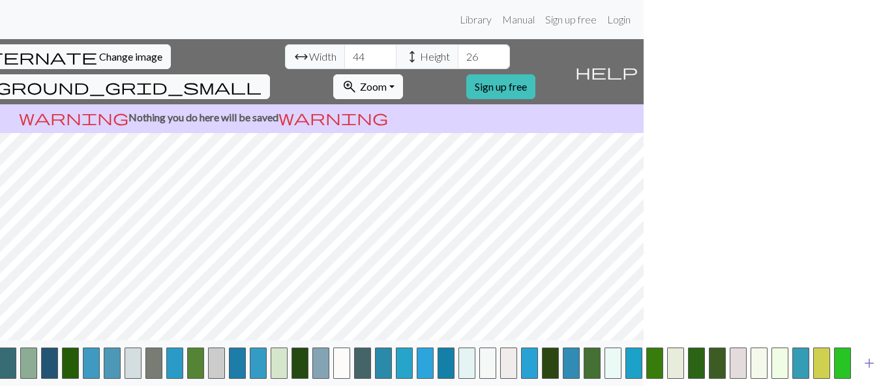
scroll to position [10, 242]
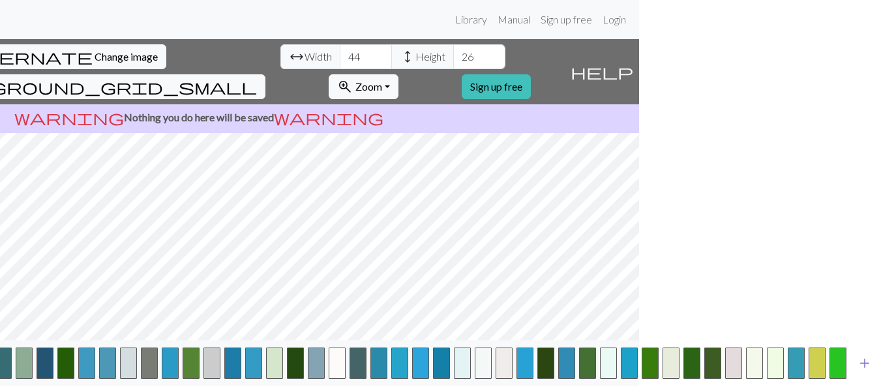
click at [869, 357] on span "add" at bounding box center [865, 363] width 16 height 18
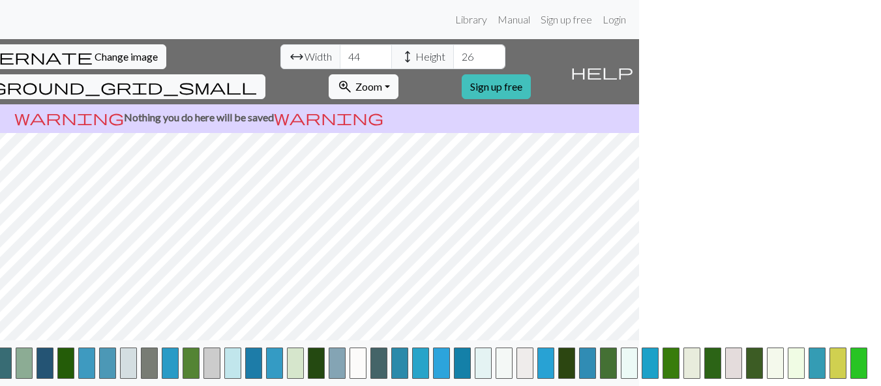
scroll to position [10, 263]
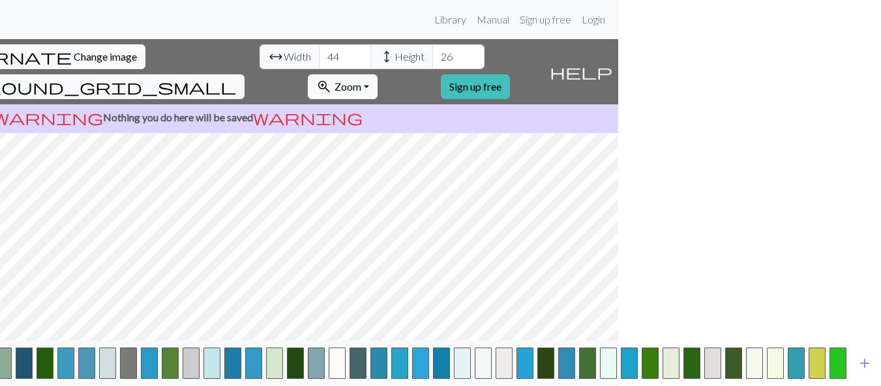
click at [867, 365] on span "add" at bounding box center [865, 363] width 16 height 18
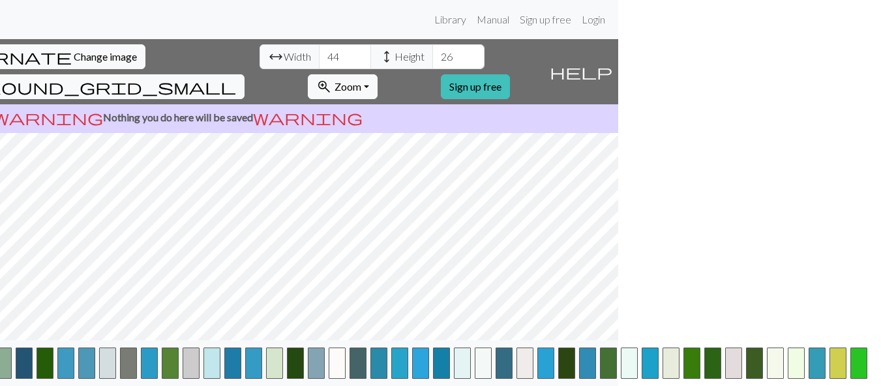
scroll to position [10, 284]
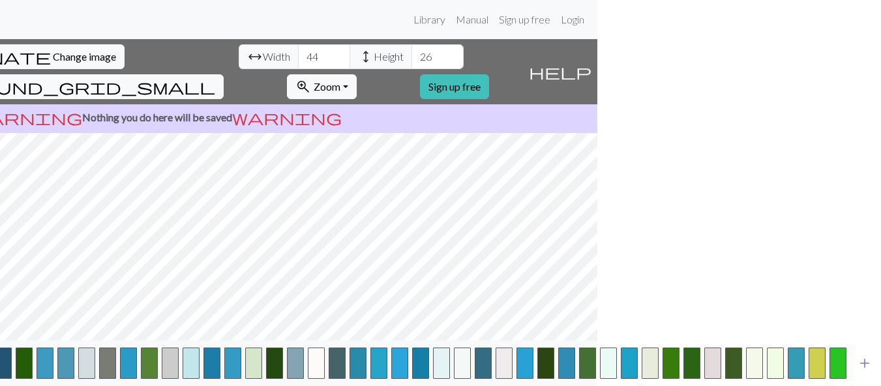
click at [864, 361] on span "add" at bounding box center [865, 363] width 16 height 18
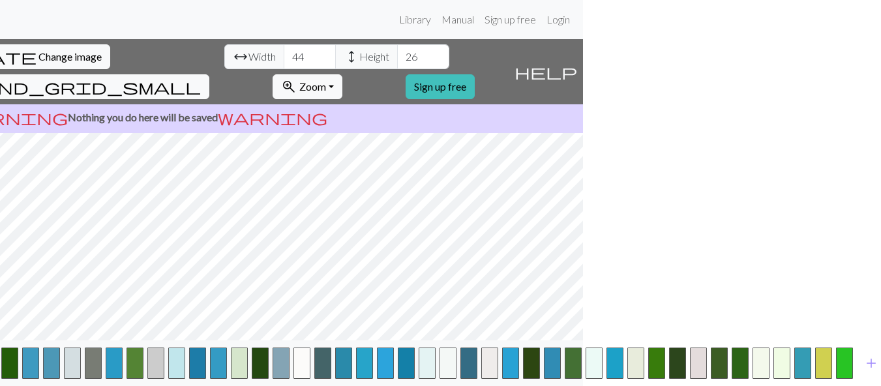
scroll to position [10, 305]
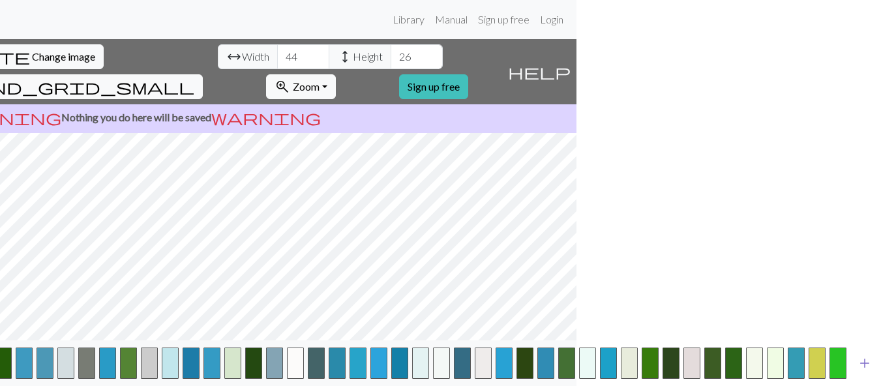
click at [865, 371] on span "add" at bounding box center [865, 363] width 16 height 18
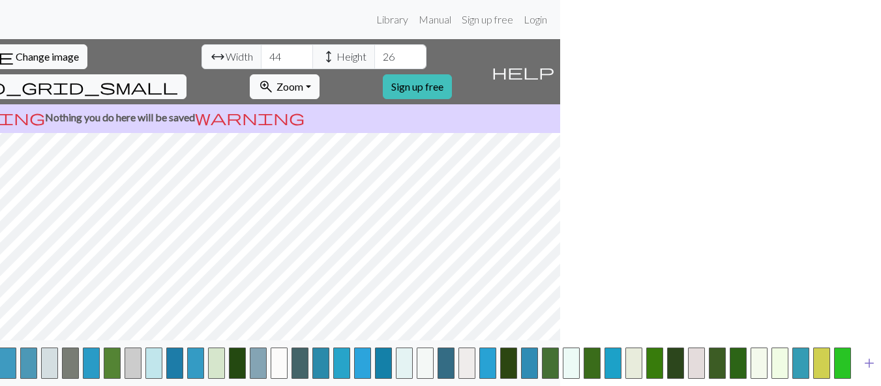
scroll to position [10, 325]
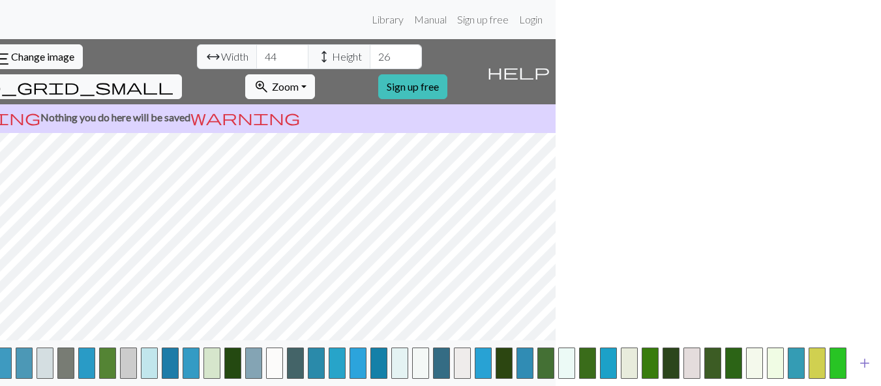
click at [861, 363] on span "add" at bounding box center [865, 363] width 16 height 18
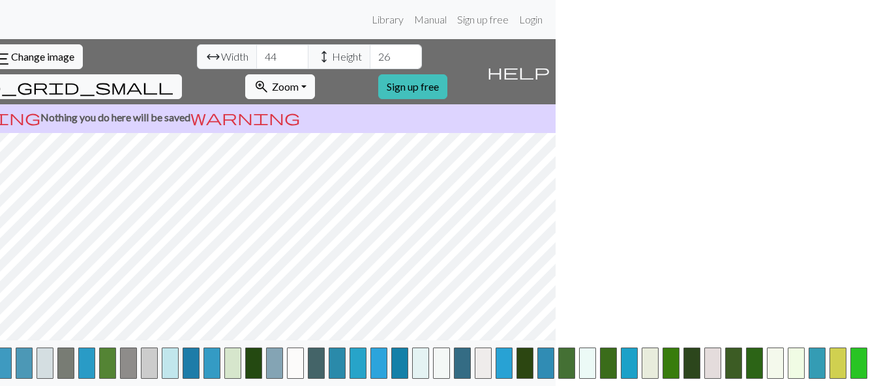
scroll to position [10, 346]
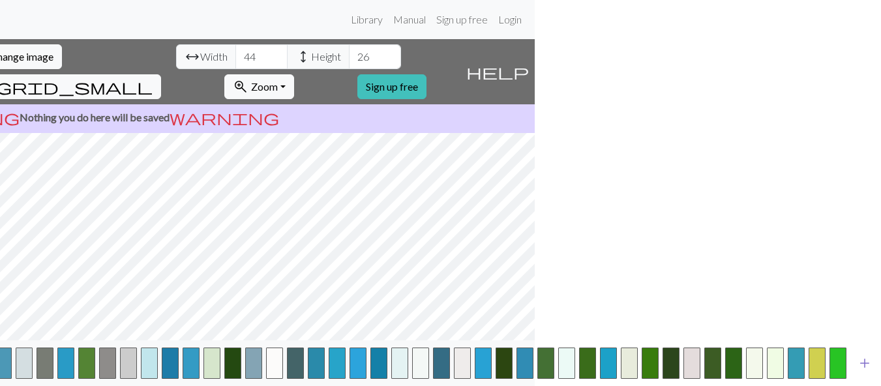
click at [866, 356] on span "add" at bounding box center [865, 363] width 16 height 18
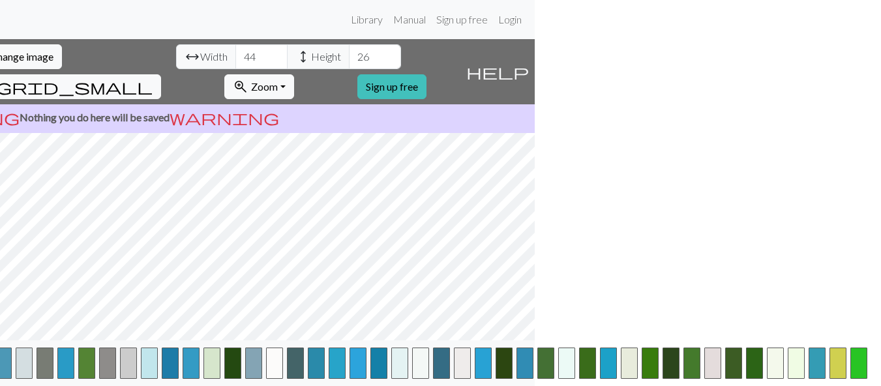
scroll to position [10, 367]
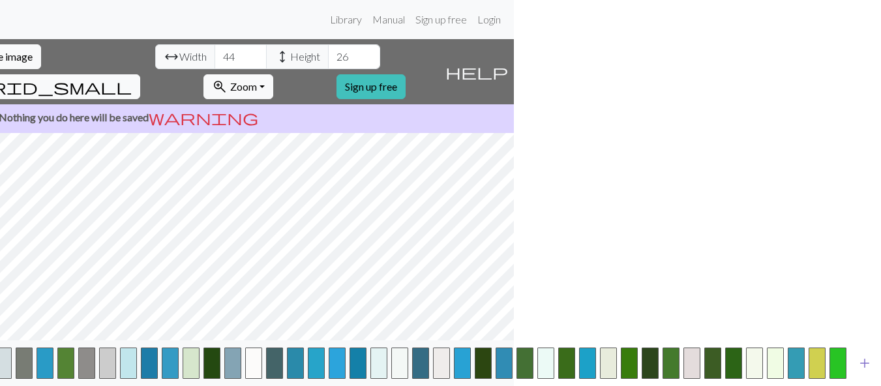
click at [866, 364] on span "add" at bounding box center [865, 363] width 16 height 18
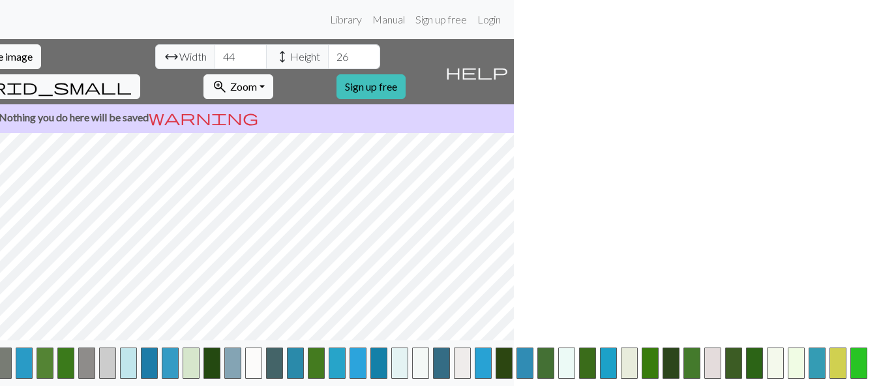
scroll to position [10, 388]
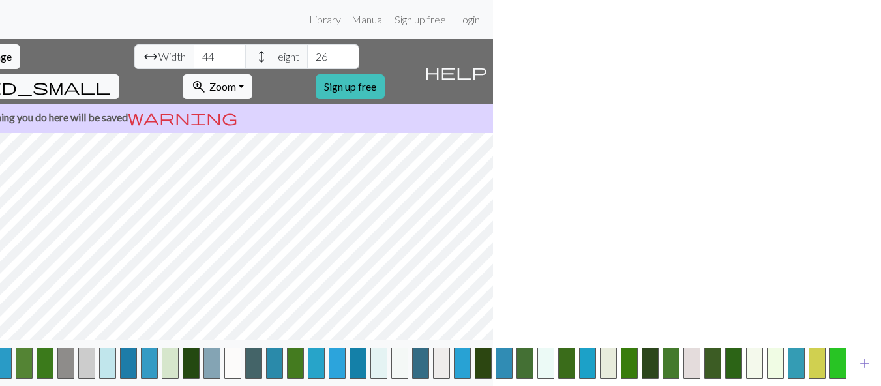
click at [866, 362] on span "add" at bounding box center [865, 363] width 16 height 18
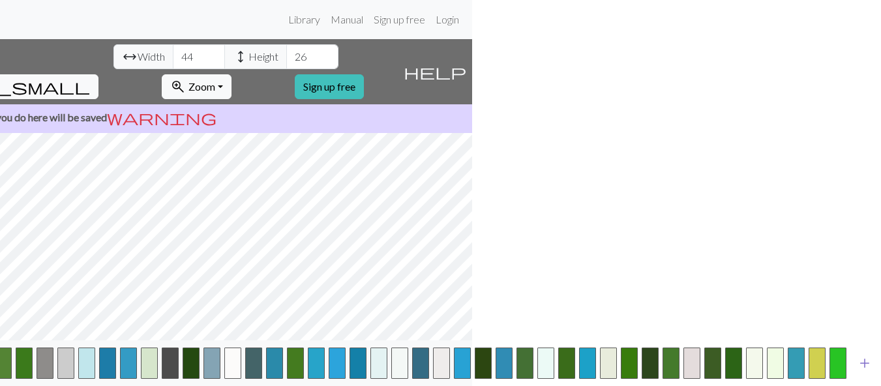
click at [867, 361] on span "add" at bounding box center [865, 363] width 16 height 18
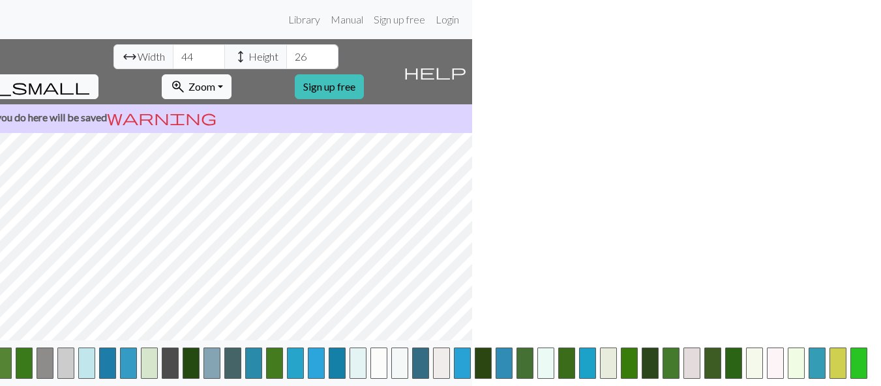
scroll to position [10, 430]
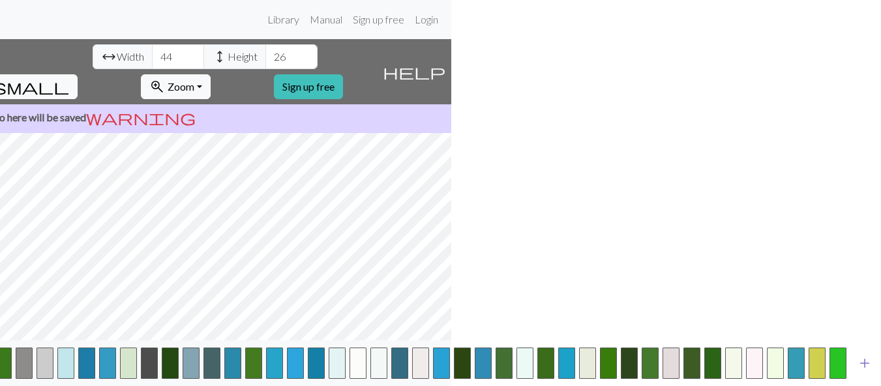
click at [859, 368] on span "add" at bounding box center [865, 363] width 16 height 18
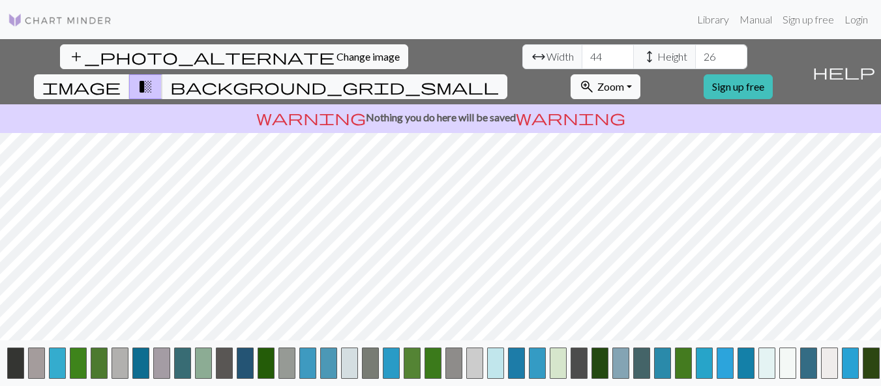
scroll to position [10, 451]
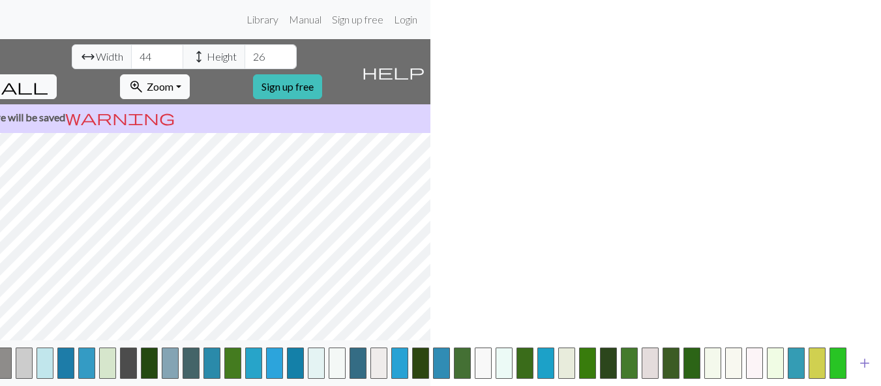
click at [863, 361] on span "add" at bounding box center [865, 363] width 16 height 18
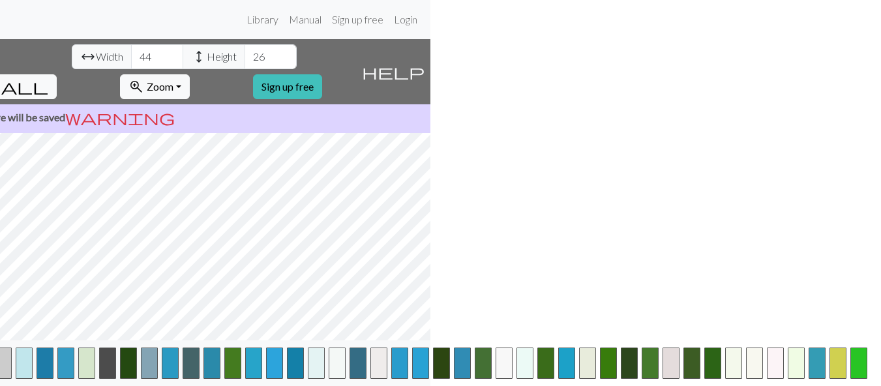
scroll to position [10, 472]
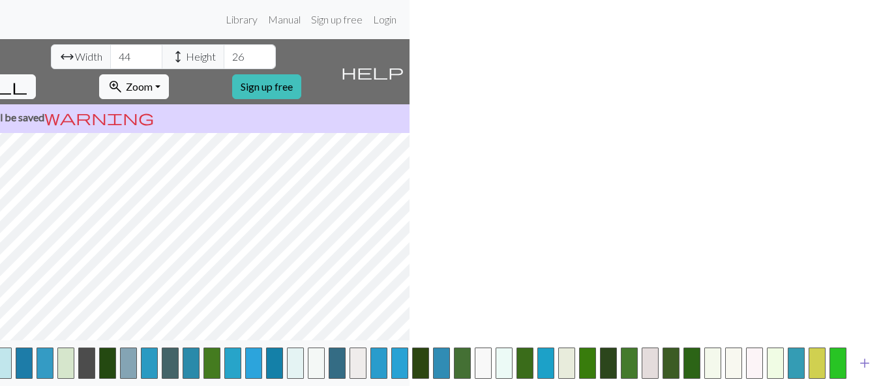
click at [862, 360] on span "add" at bounding box center [865, 363] width 16 height 18
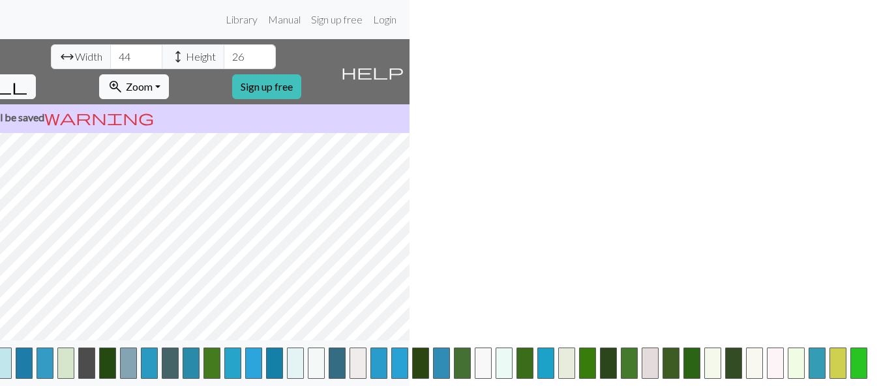
scroll to position [10, 492]
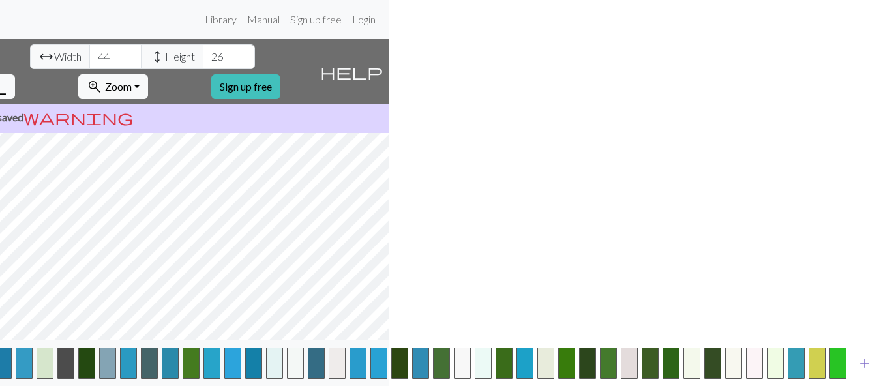
click at [865, 367] on span "add" at bounding box center [865, 363] width 16 height 18
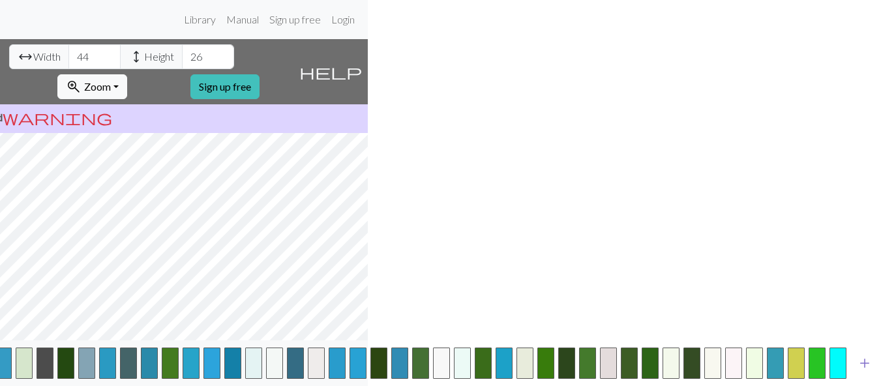
click at [864, 369] on span "add" at bounding box center [865, 363] width 16 height 18
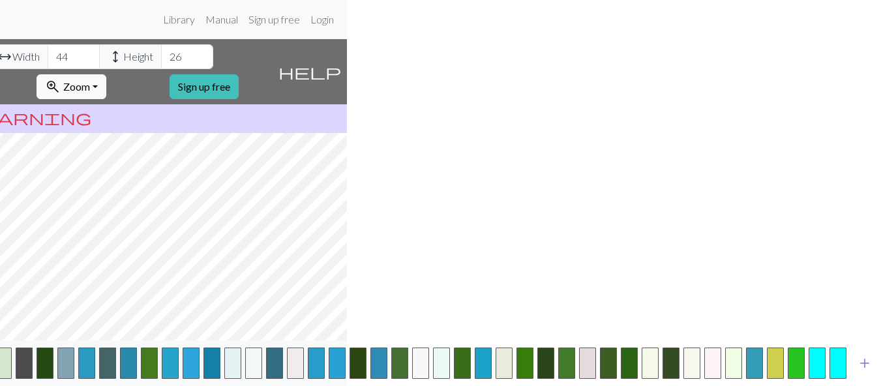
click at [866, 364] on span "add" at bounding box center [865, 363] width 16 height 18
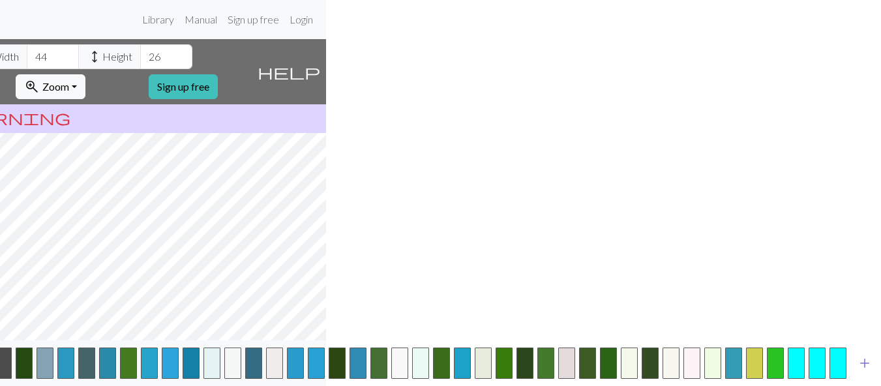
click at [867, 366] on span "add" at bounding box center [865, 363] width 16 height 18
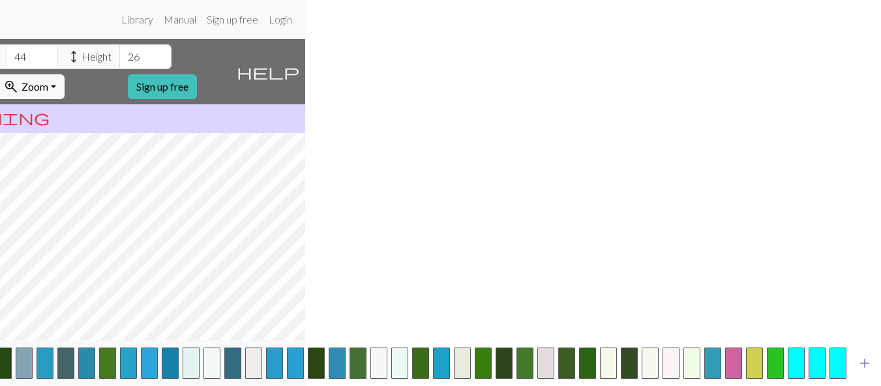
click at [864, 366] on span "add" at bounding box center [865, 363] width 16 height 18
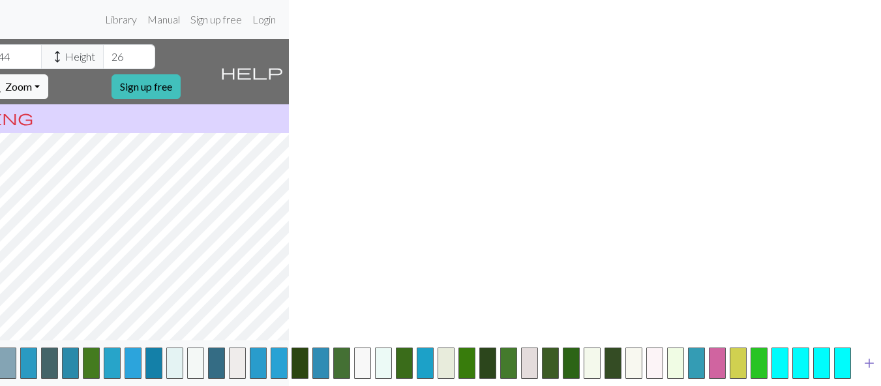
scroll to position [10, 597]
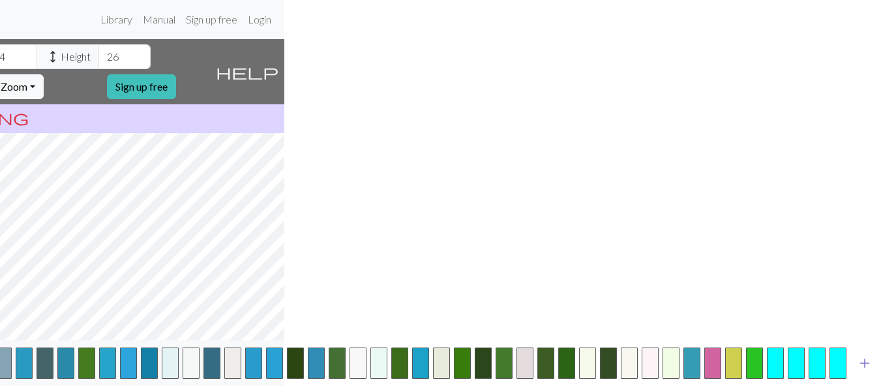
click at [864, 365] on span "add" at bounding box center [865, 363] width 16 height 18
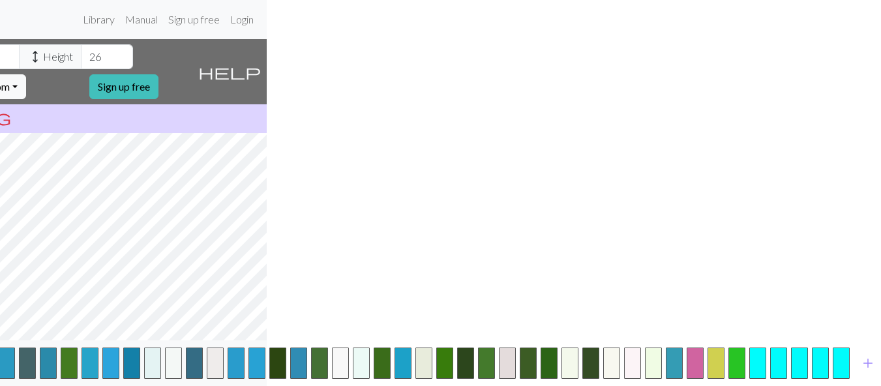
scroll to position [10, 618]
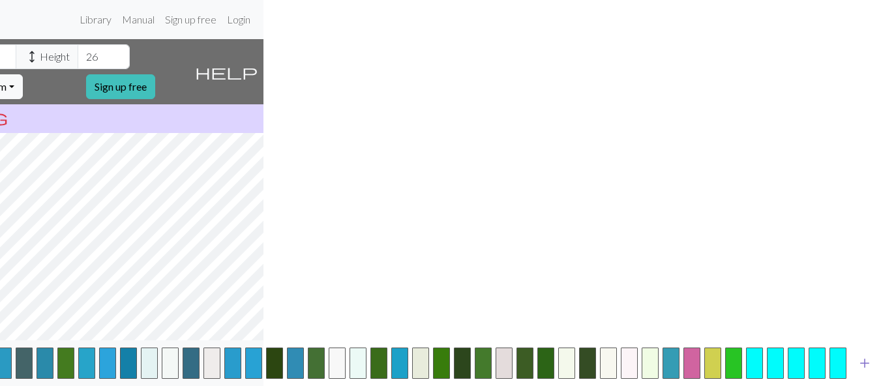
click at [863, 370] on span "add" at bounding box center [865, 363] width 16 height 18
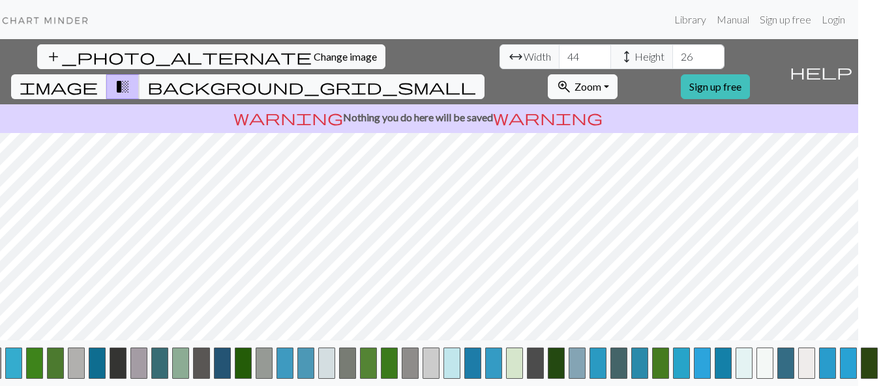
scroll to position [0, 0]
